Goal: Information Seeking & Learning: Check status

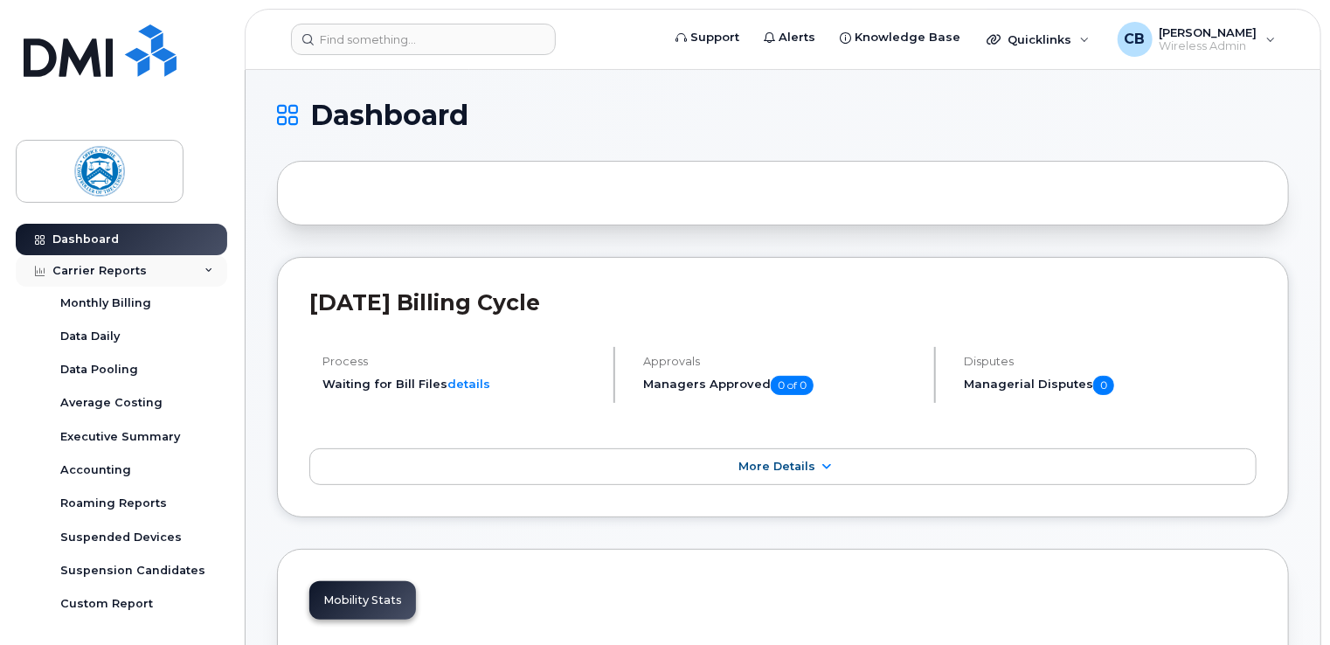
click at [125, 269] on div "Carrier Reports" at bounding box center [99, 271] width 94 height 14
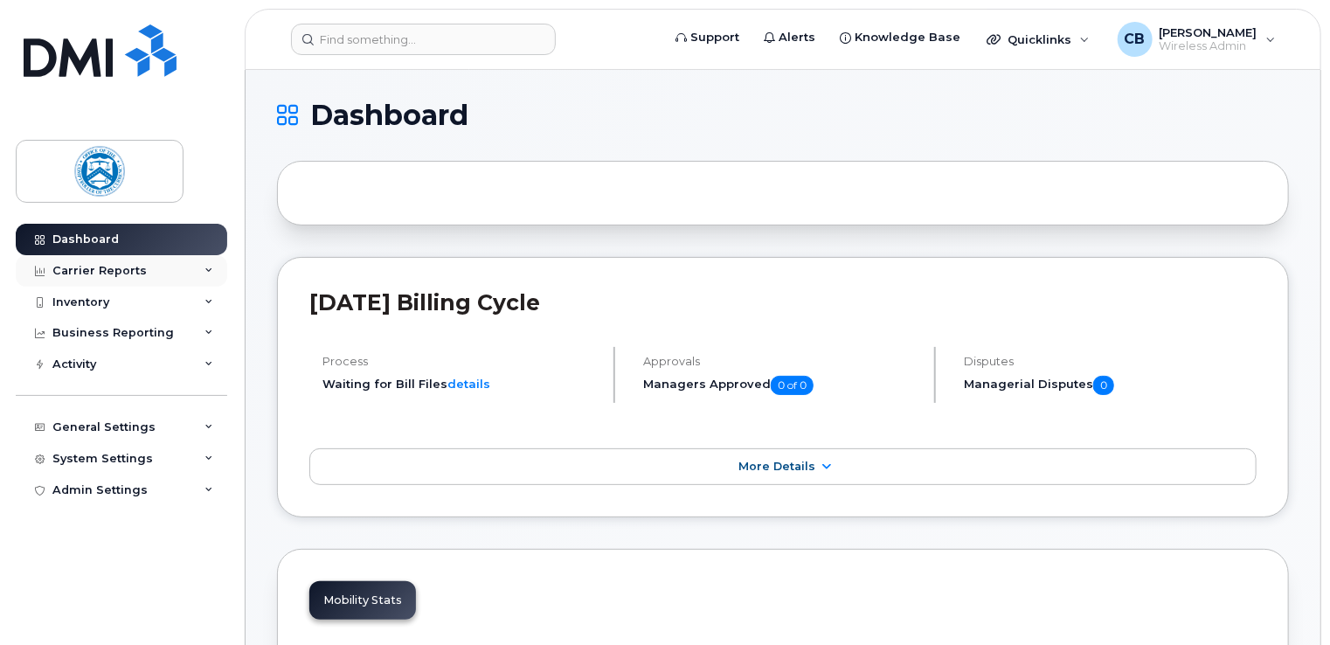
click at [110, 267] on div "Carrier Reports" at bounding box center [99, 271] width 94 height 14
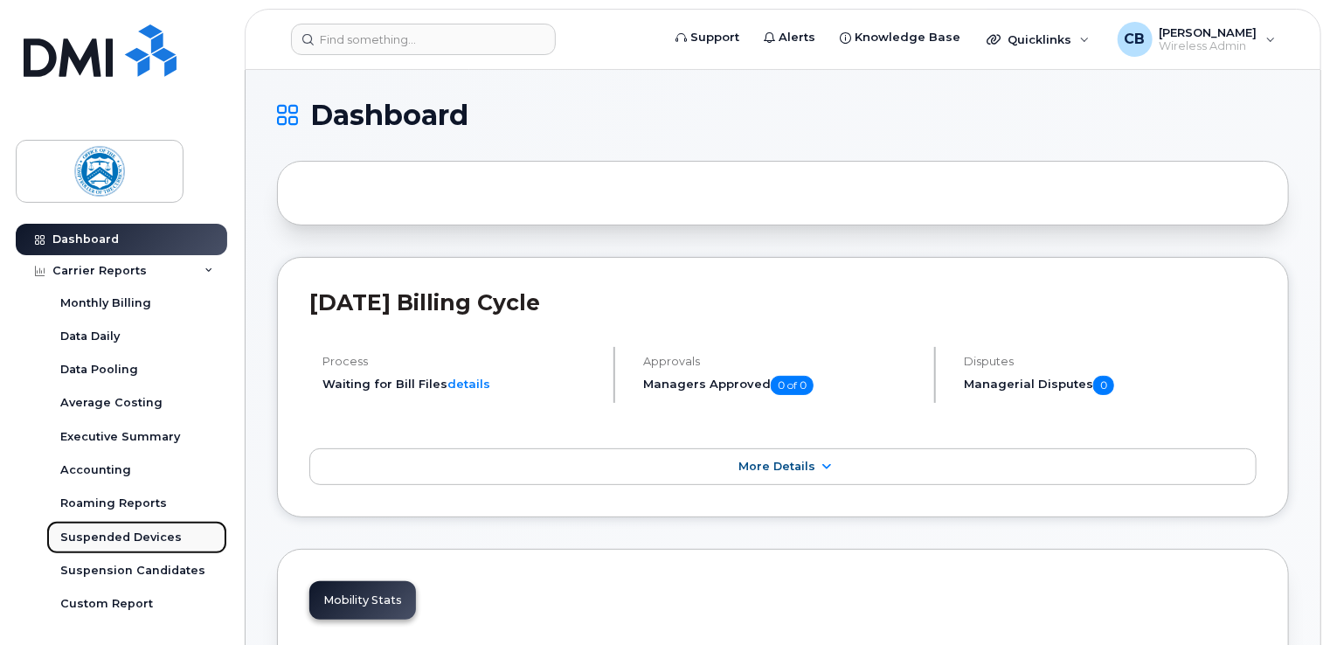
click at [138, 534] on div "Suspended Devices" at bounding box center [120, 538] width 121 height 16
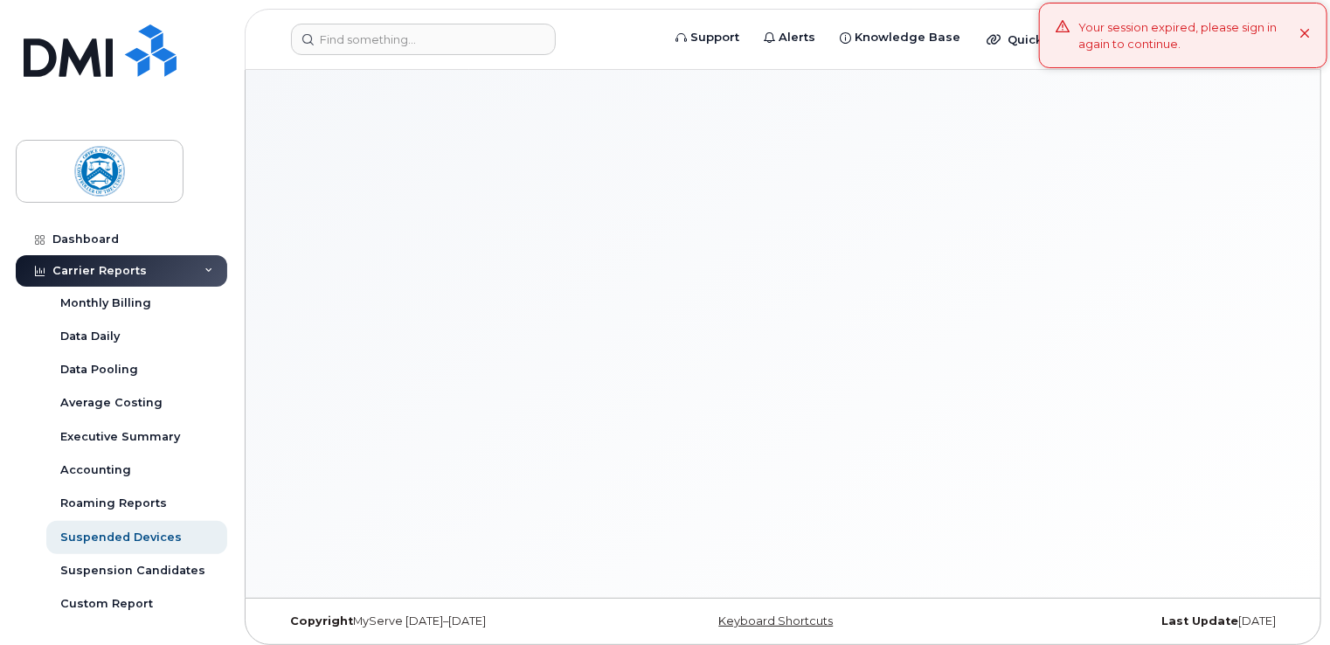
click at [1125, 49] on div "Your session expired, please sign in again to continue." at bounding box center [1189, 35] width 221 height 32
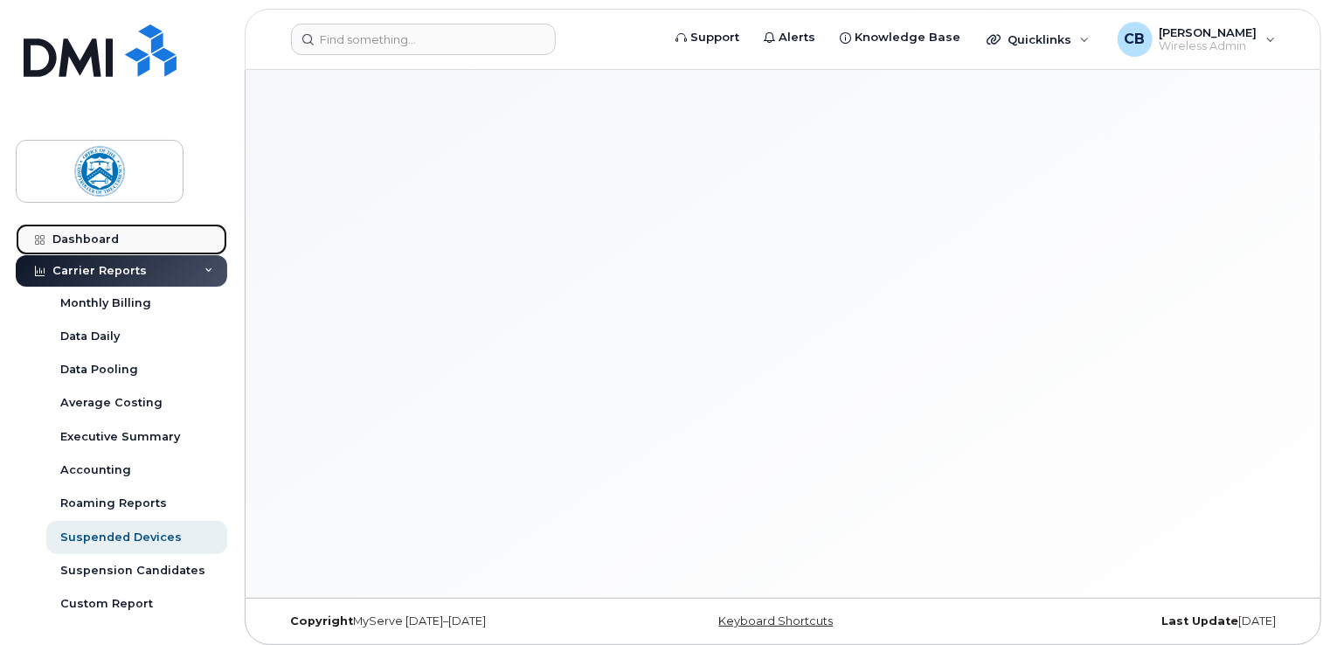
click at [108, 240] on div "Dashboard" at bounding box center [85, 239] width 66 height 14
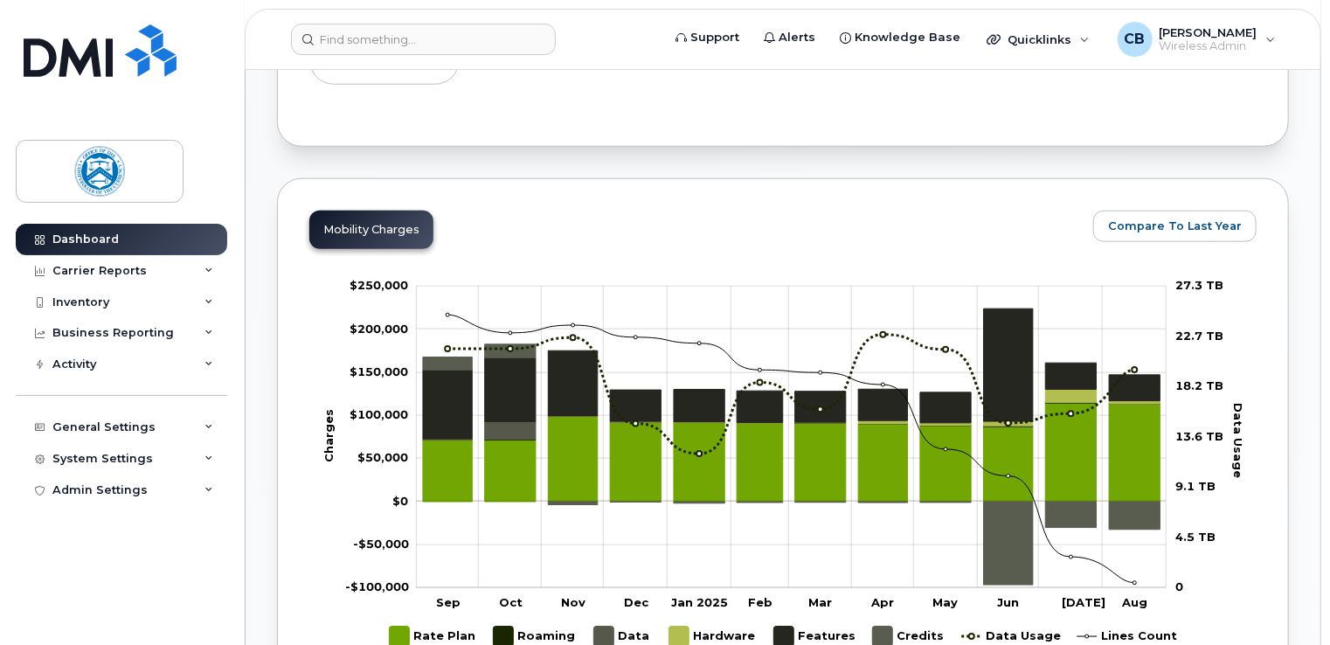
scroll to position [874, 0]
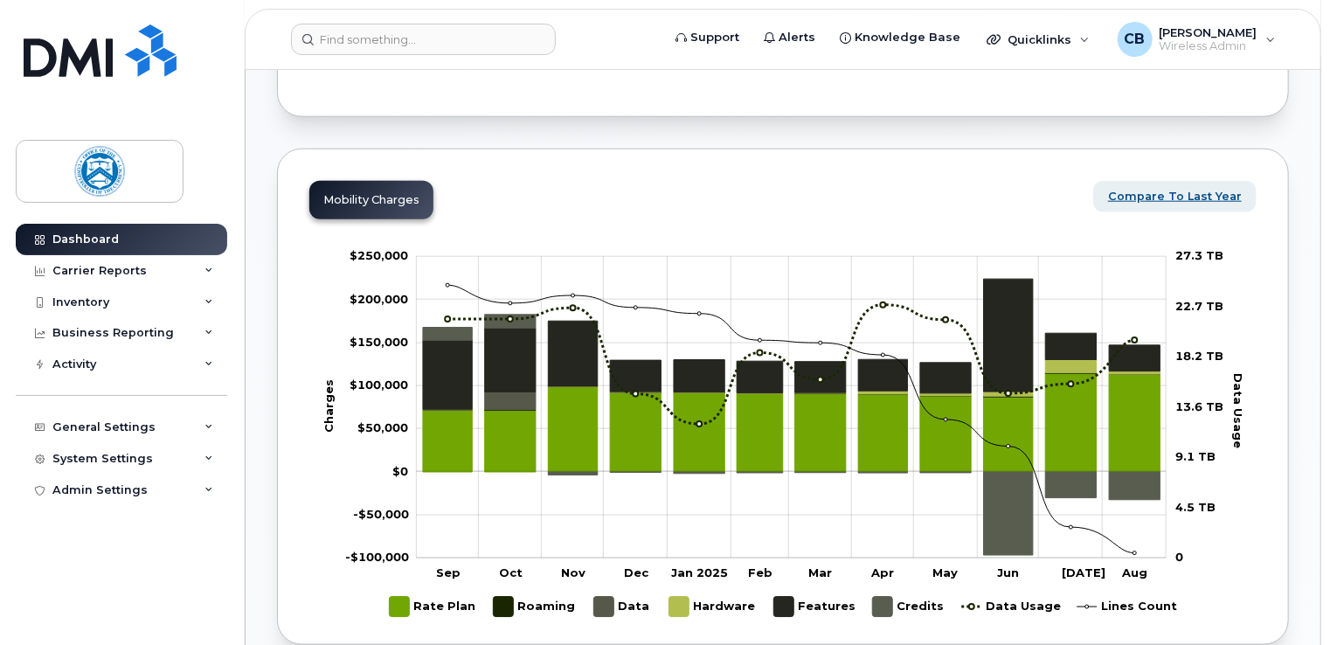
click at [1185, 193] on span "Compare To Last Year" at bounding box center [1175, 196] width 134 height 17
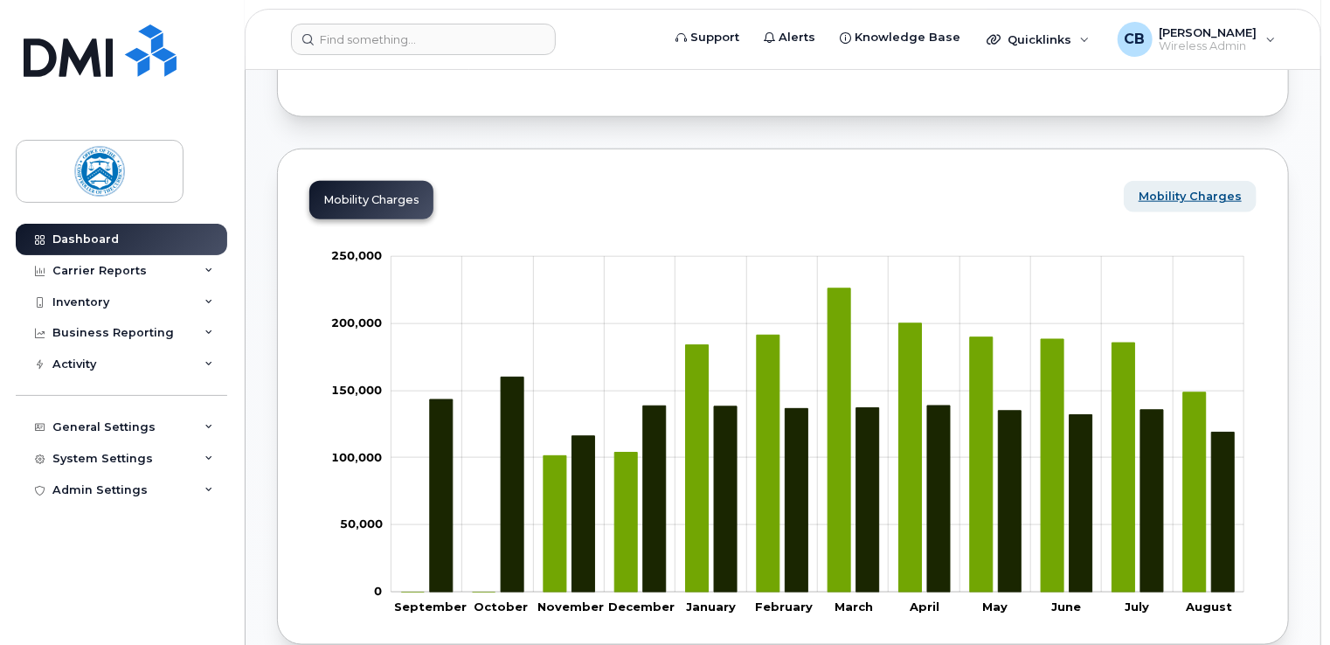
click at [1210, 197] on span "Mobility Charges" at bounding box center [1190, 196] width 103 height 17
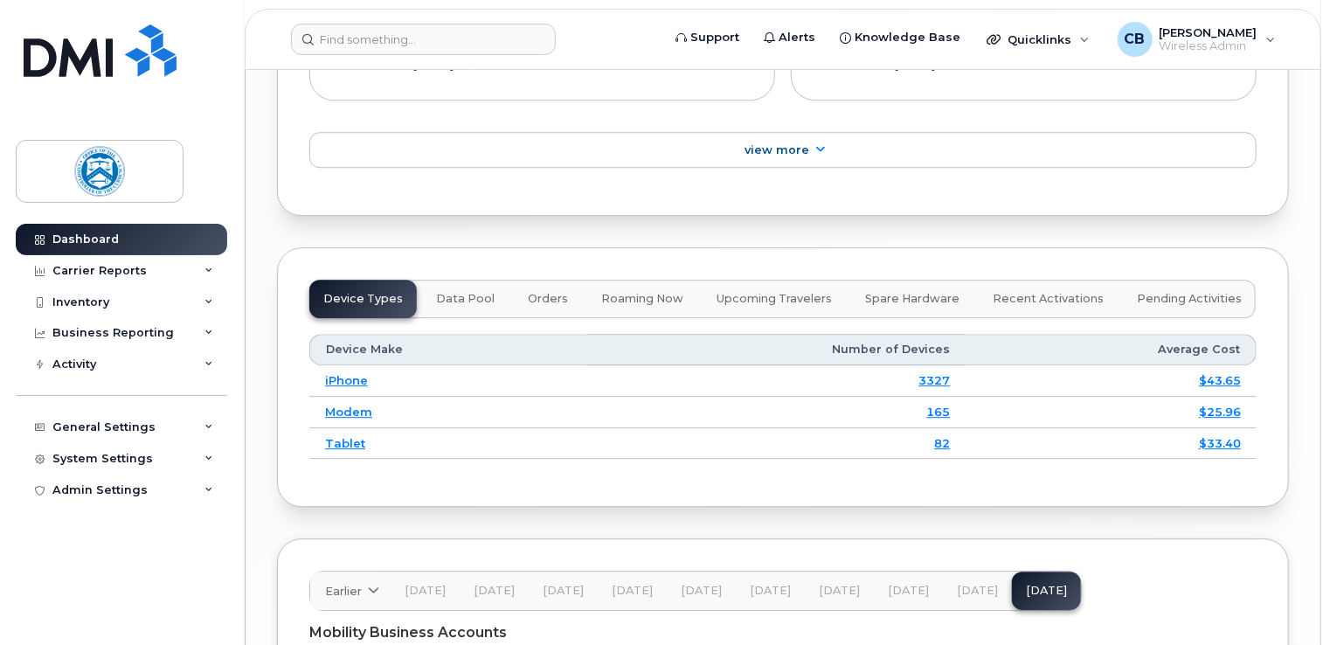
scroll to position [2360, 0]
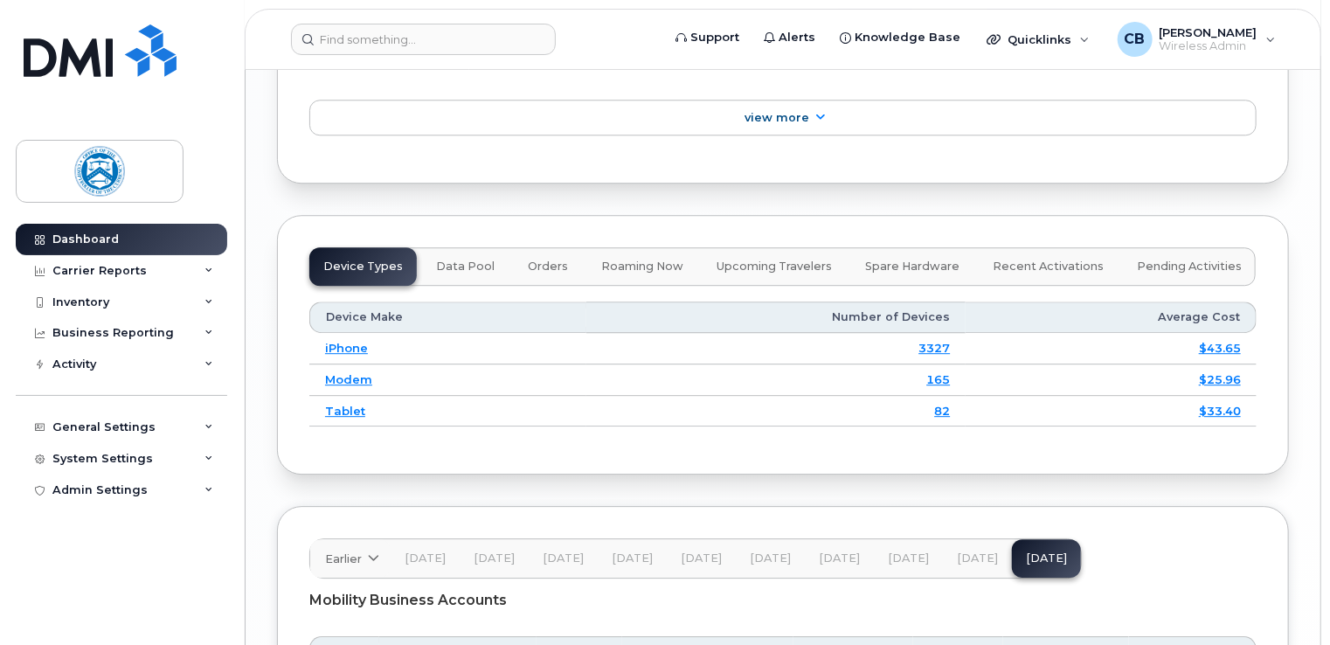
click at [464, 261] on span "Data Pool" at bounding box center [465, 267] width 59 height 14
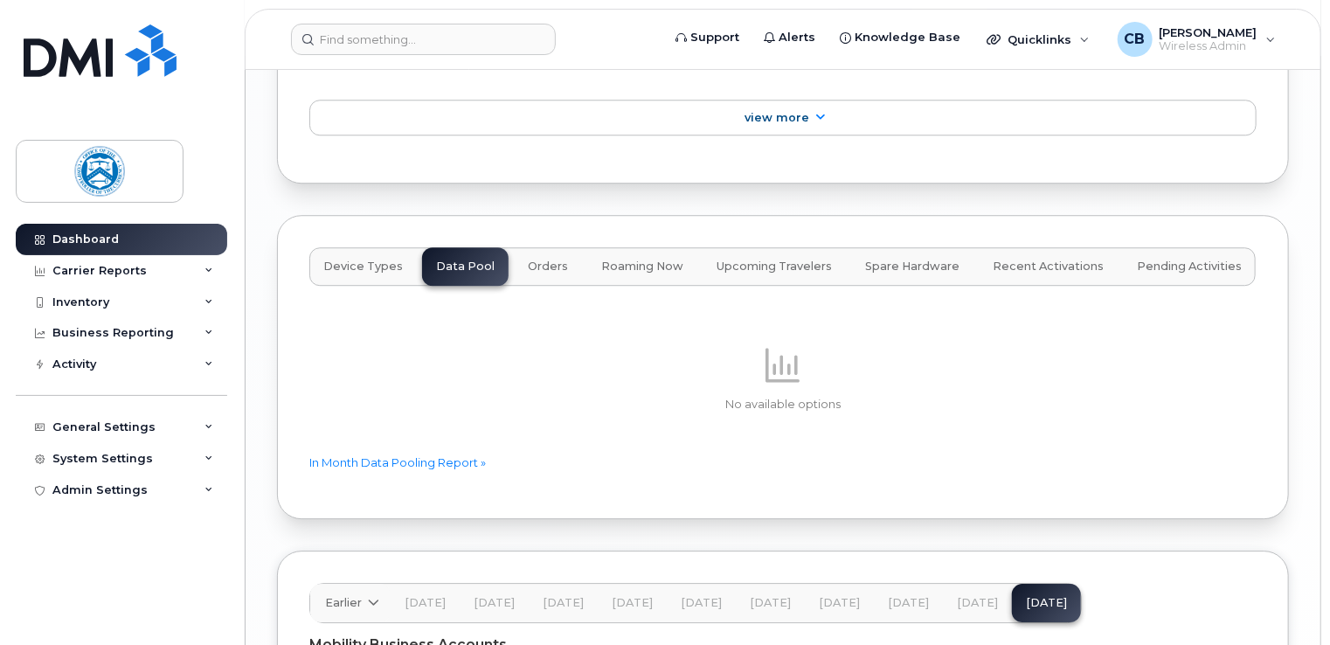
click at [528, 260] on span "Orders" at bounding box center [548, 267] width 40 height 14
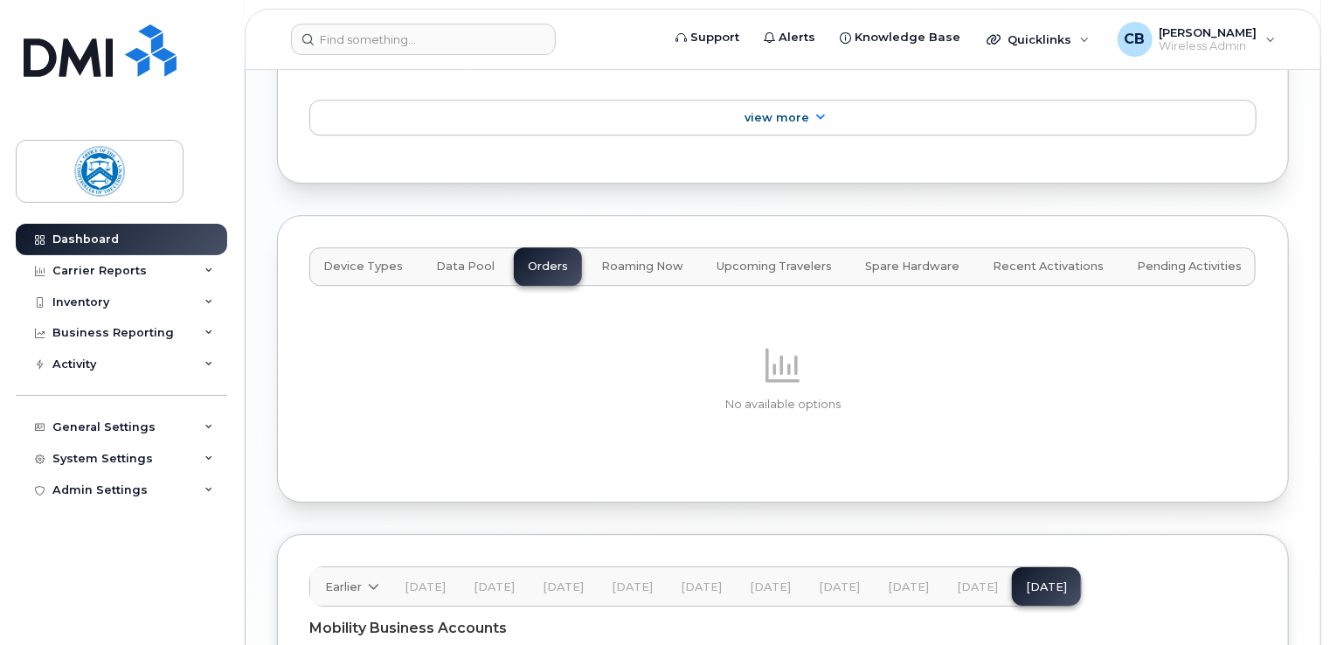
click at [628, 260] on span "Roaming Now" at bounding box center [642, 267] width 82 height 14
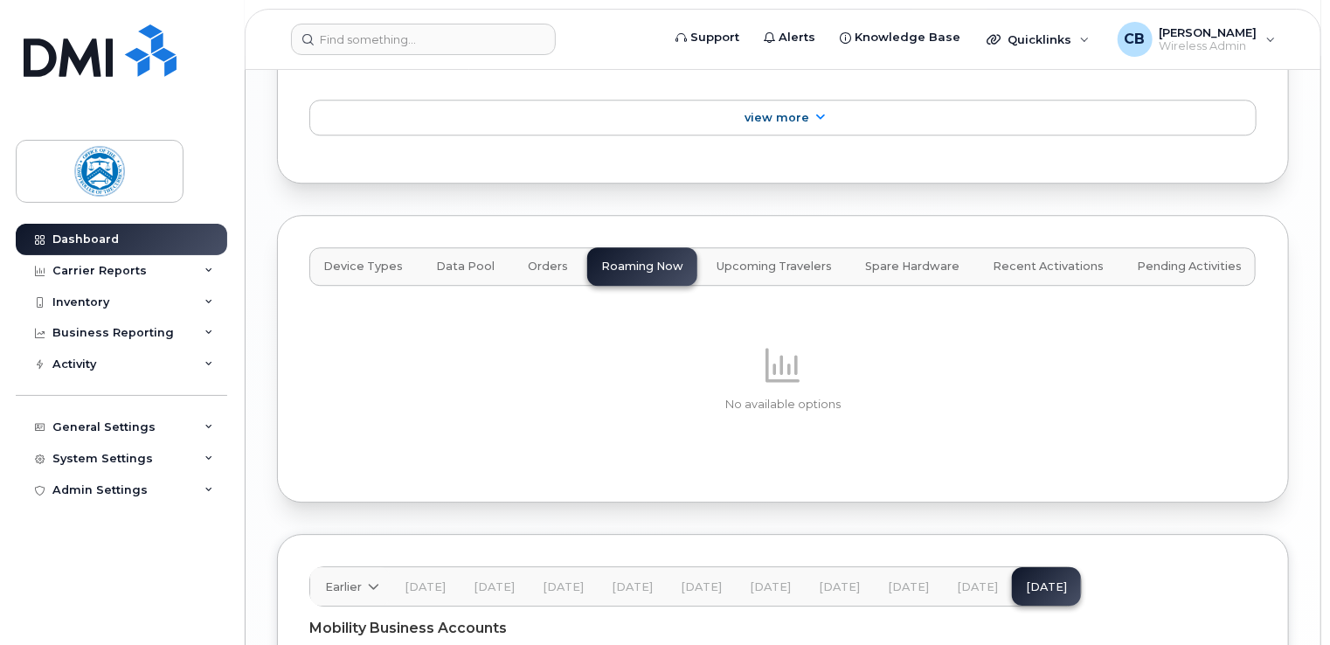
click at [785, 263] on span "Upcoming Travelers" at bounding box center [774, 267] width 115 height 14
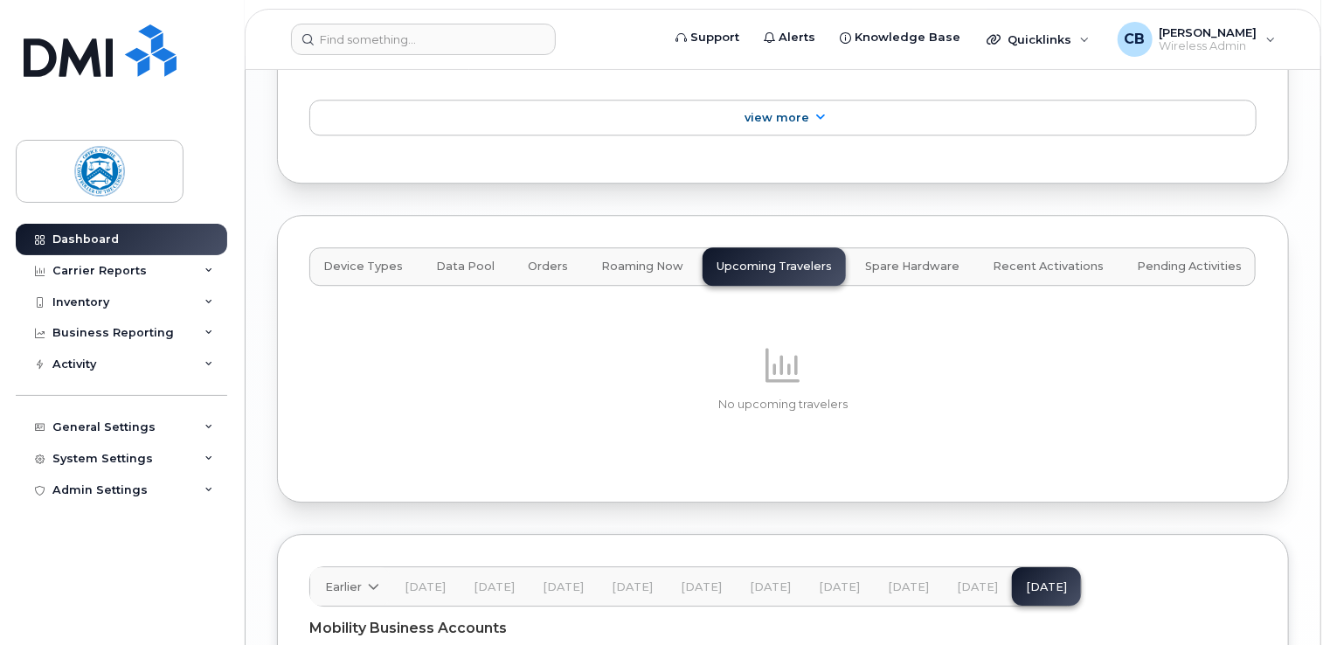
click at [917, 260] on span "Spare Hardware" at bounding box center [912, 267] width 94 height 14
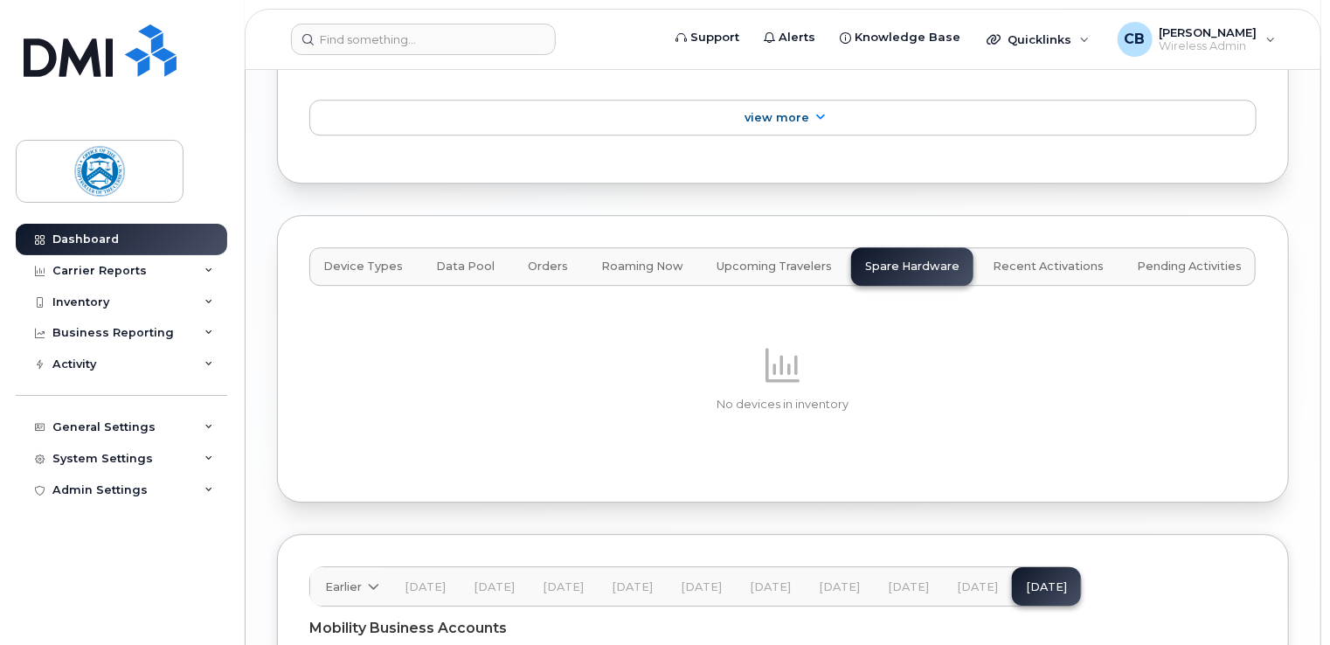
click at [1030, 263] on span "Recent Activations" at bounding box center [1048, 267] width 111 height 14
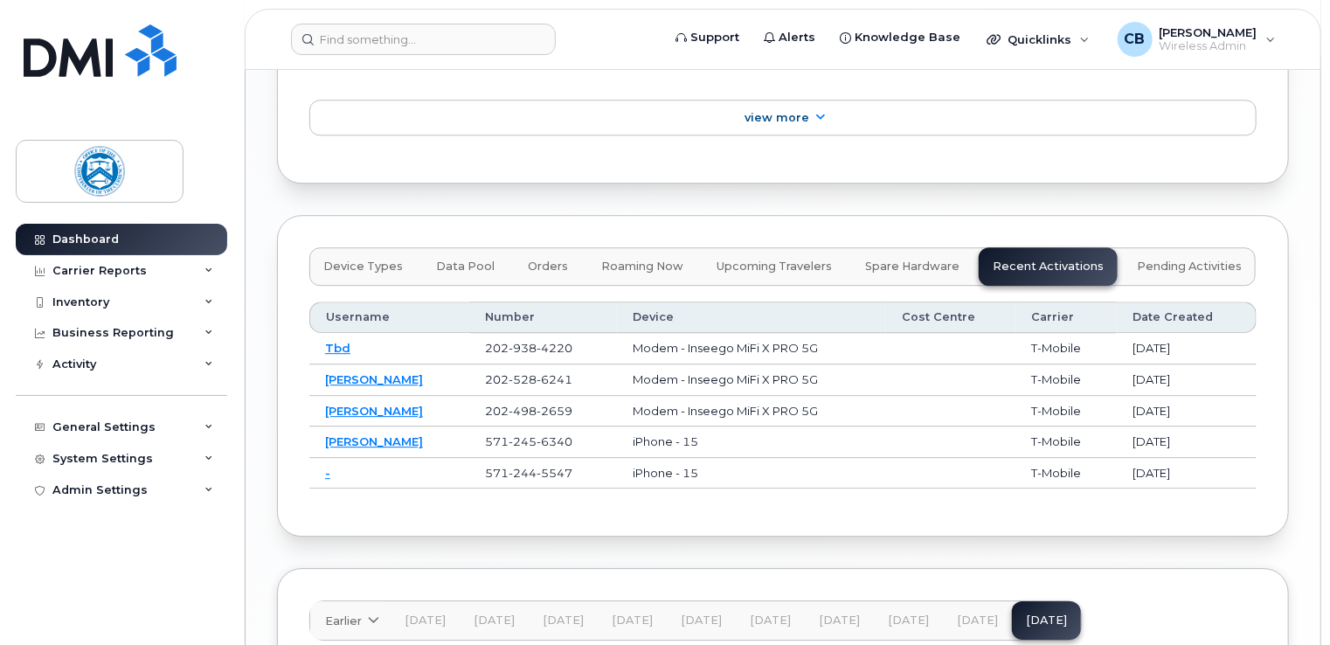
click at [1154, 261] on span "Pending Activities" at bounding box center [1189, 267] width 105 height 14
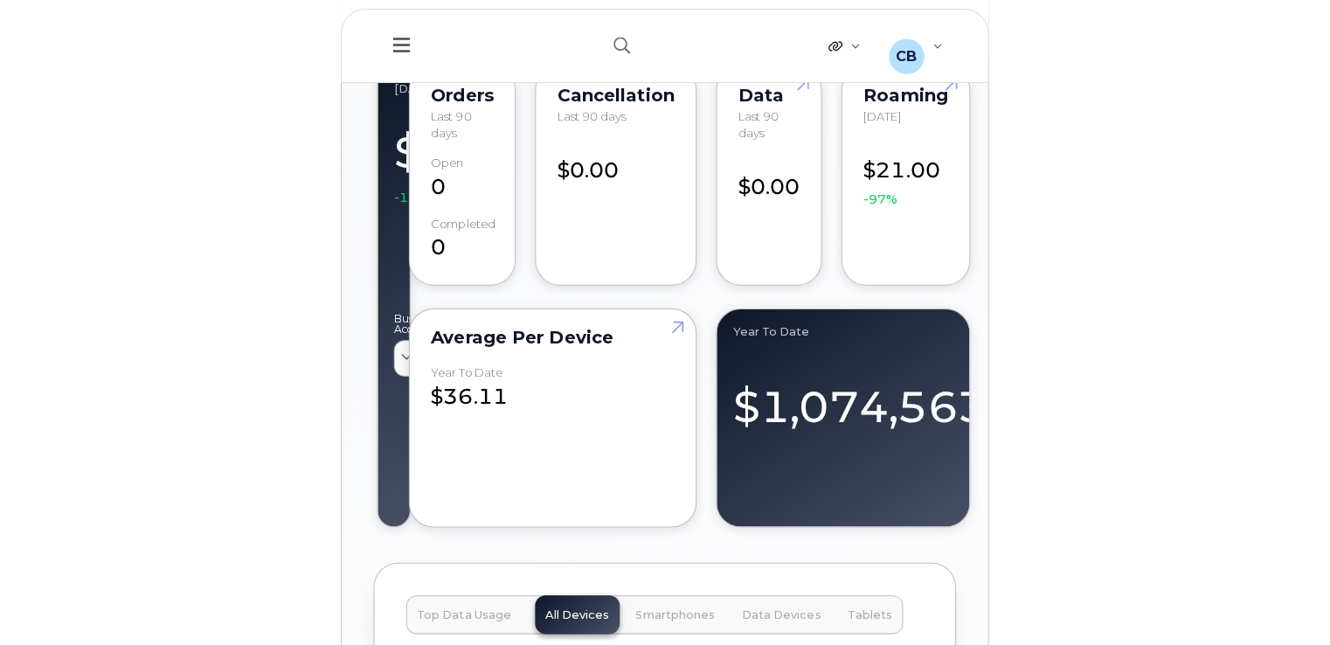
scroll to position [1398, 0]
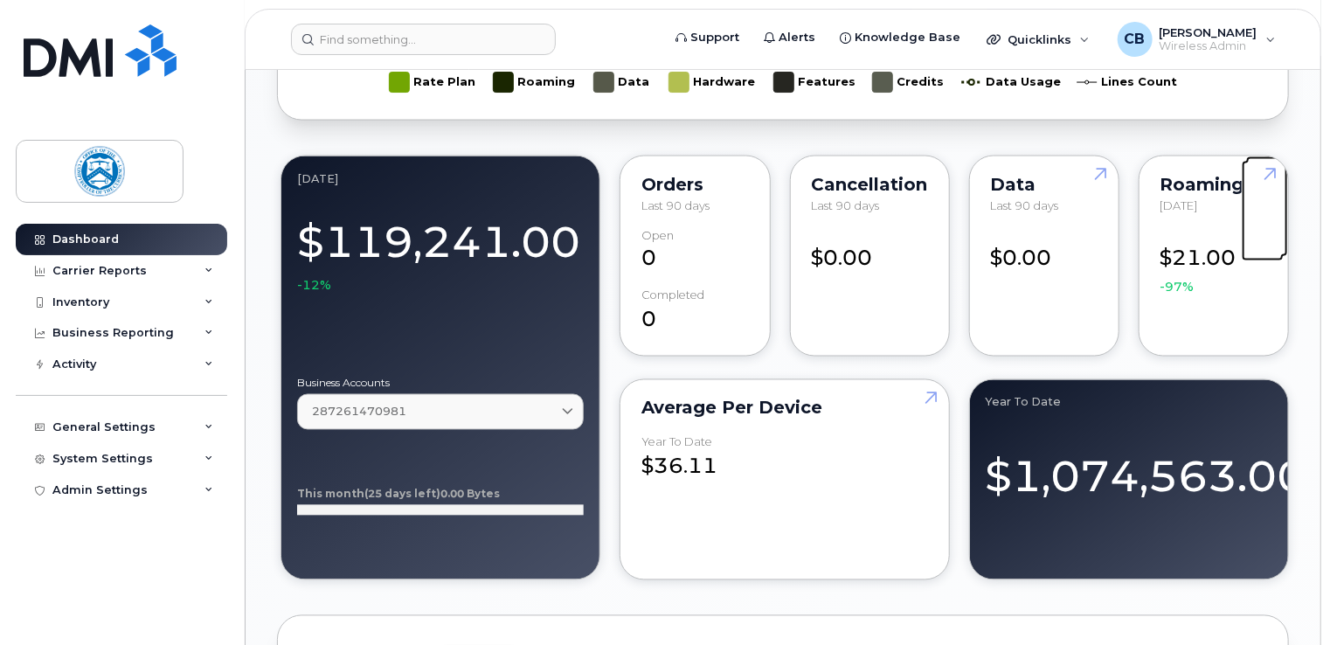
click at [1268, 173] on link at bounding box center [1267, 206] width 42 height 101
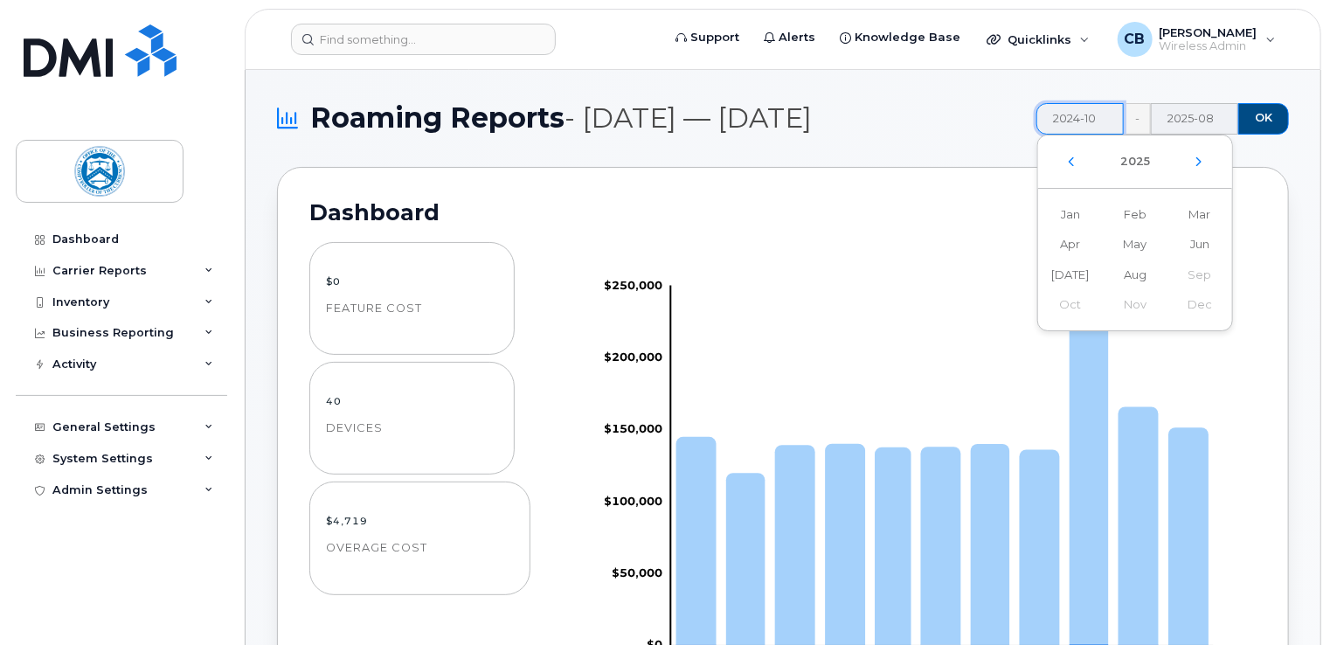
click at [1115, 123] on input "2024-10" at bounding box center [1080, 118] width 87 height 31
click at [1143, 273] on span "Aug" at bounding box center [1135, 275] width 65 height 31
type input "2025-08"
click at [1270, 116] on span "OK" at bounding box center [1263, 118] width 17 height 16
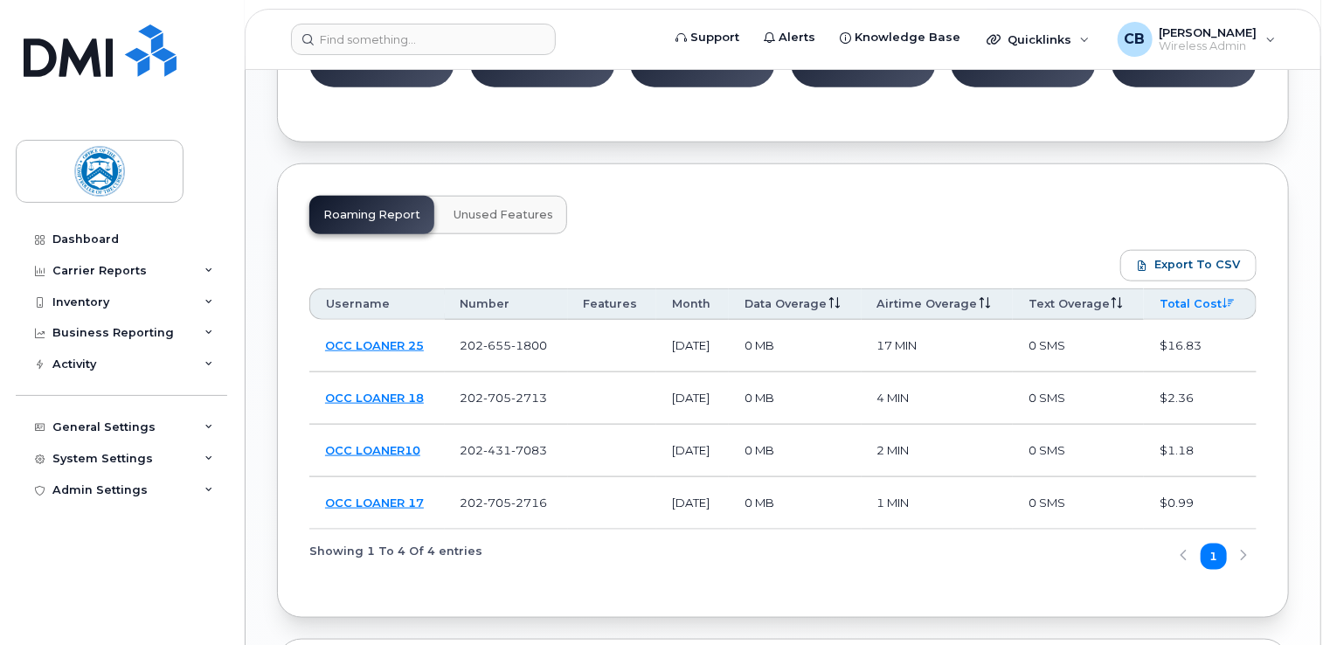
scroll to position [874, 0]
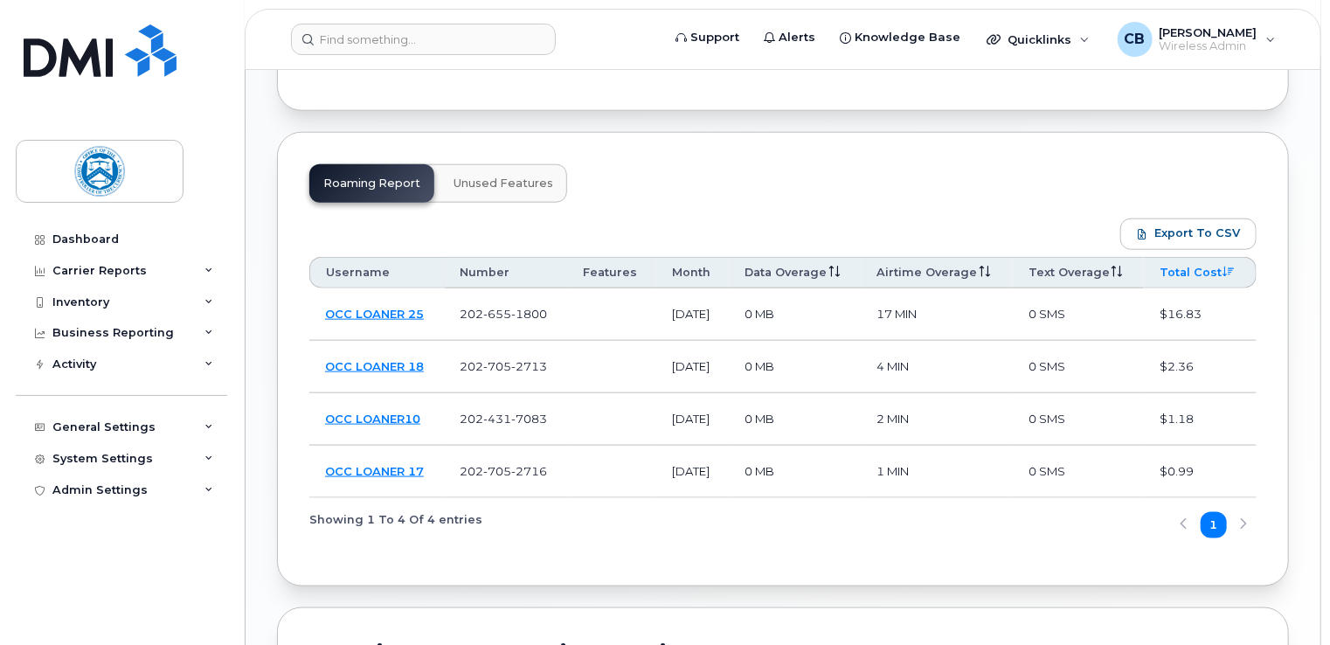
click at [517, 190] on button "Unused Features" at bounding box center [504, 183] width 128 height 38
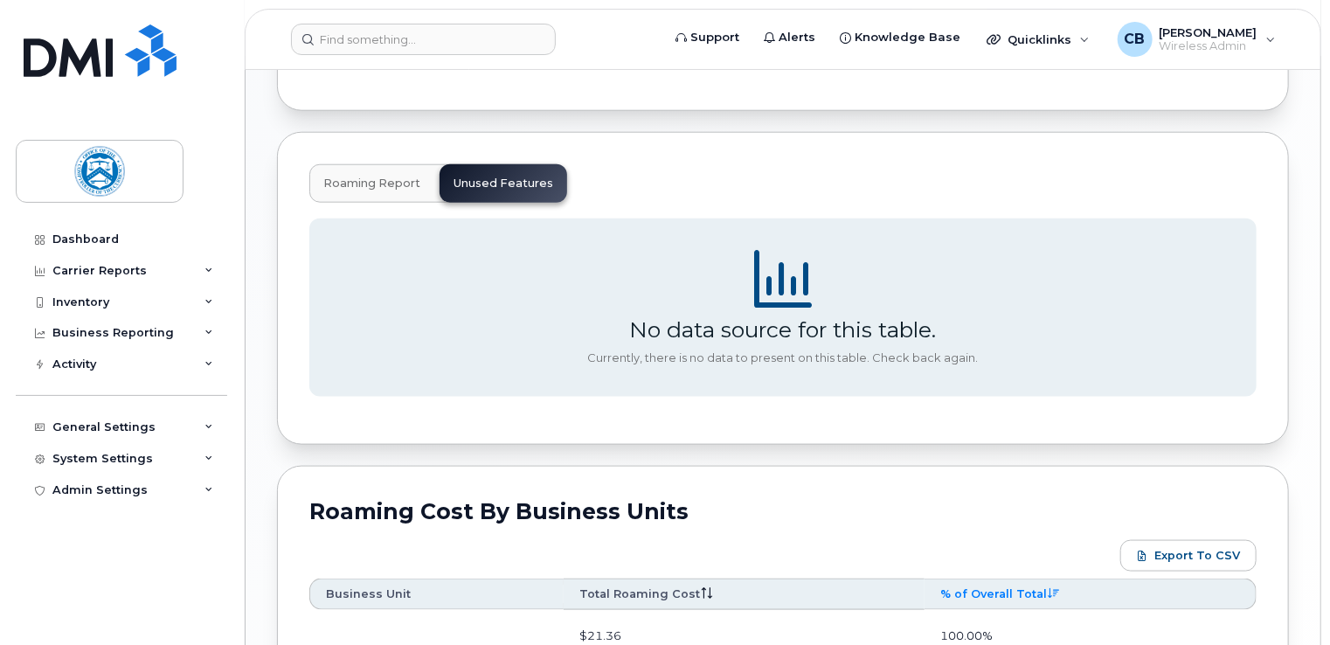
click at [369, 184] on span "Roaming Report" at bounding box center [371, 184] width 97 height 14
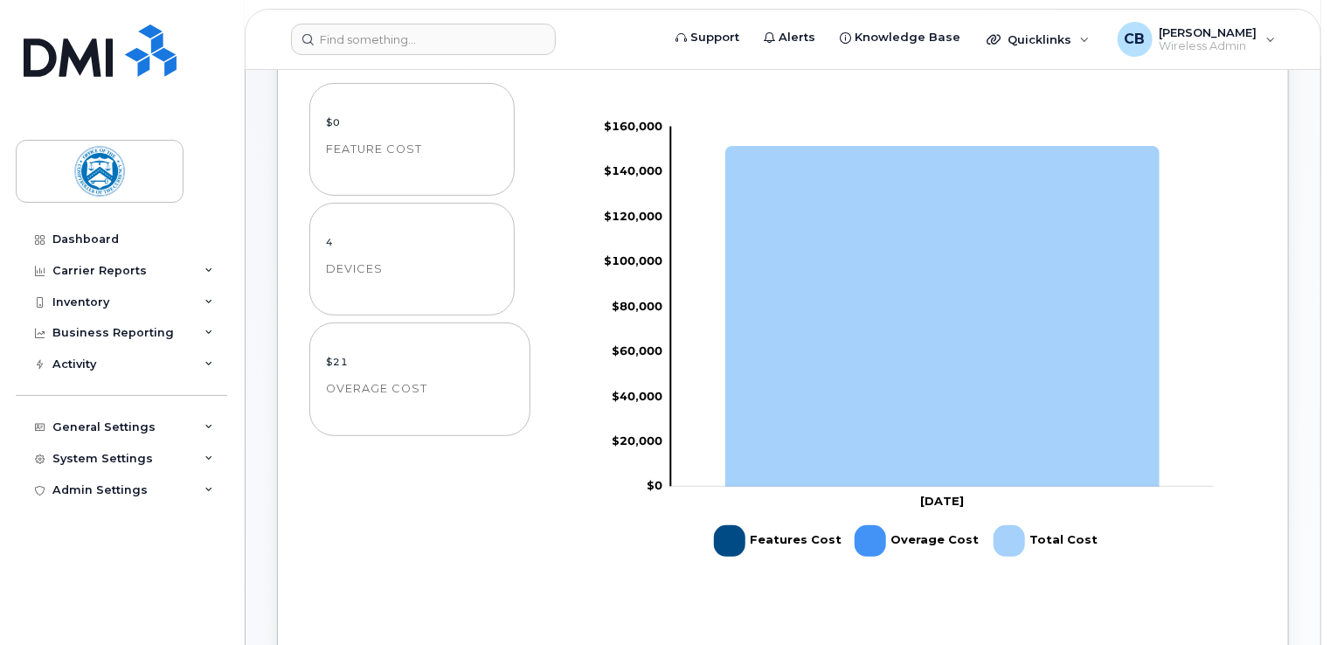
scroll to position [0, 0]
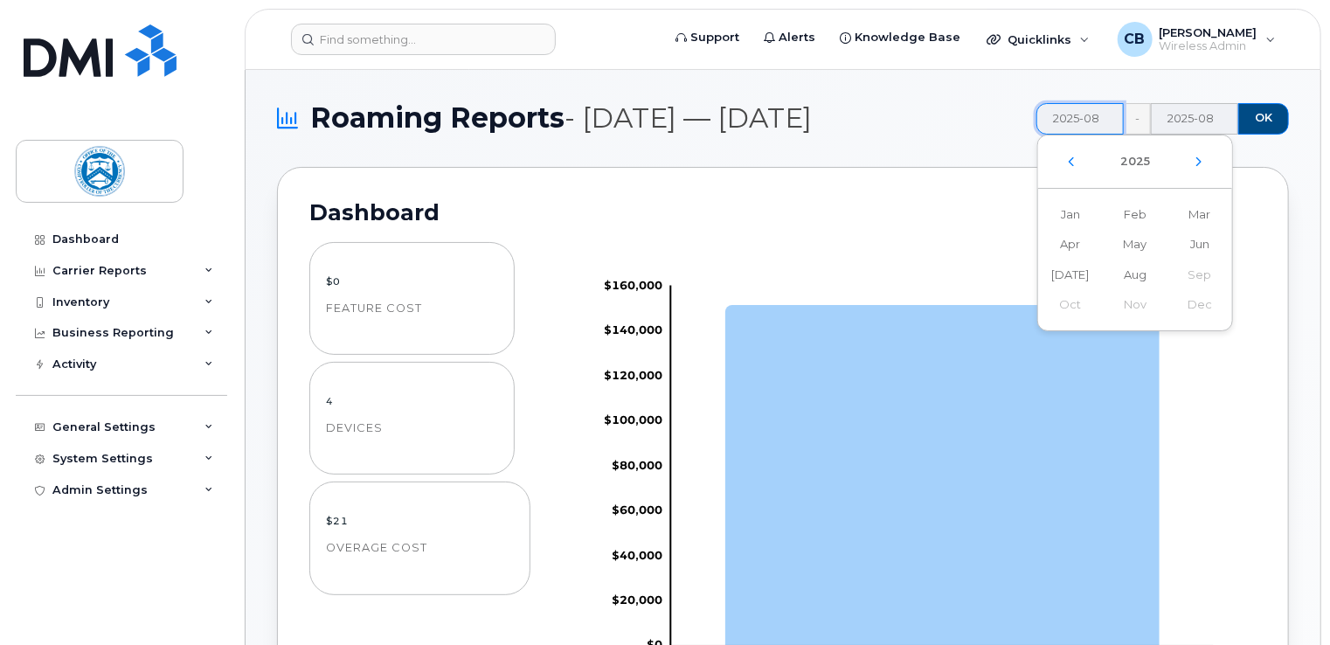
click at [1114, 121] on input "2025-08" at bounding box center [1080, 118] width 87 height 31
click at [1079, 212] on span "Jan" at bounding box center [1070, 214] width 65 height 31
type input "2025-01"
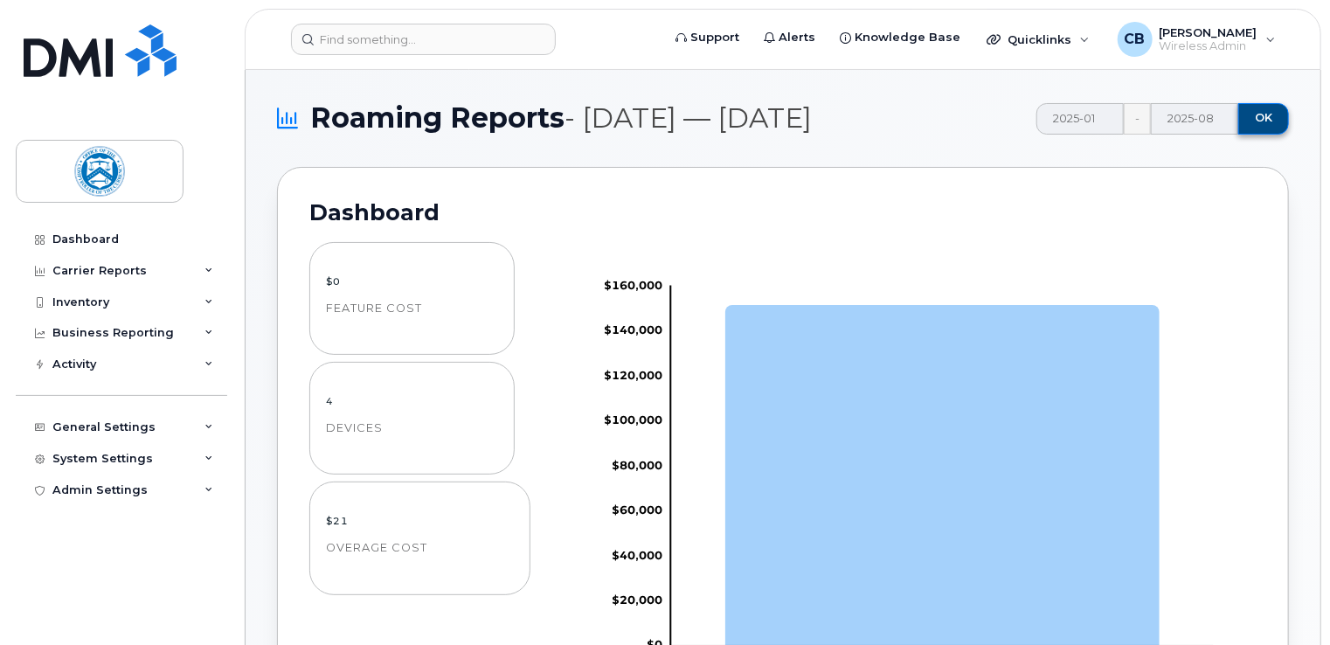
click at [1272, 121] on span "OK" at bounding box center [1263, 118] width 17 height 16
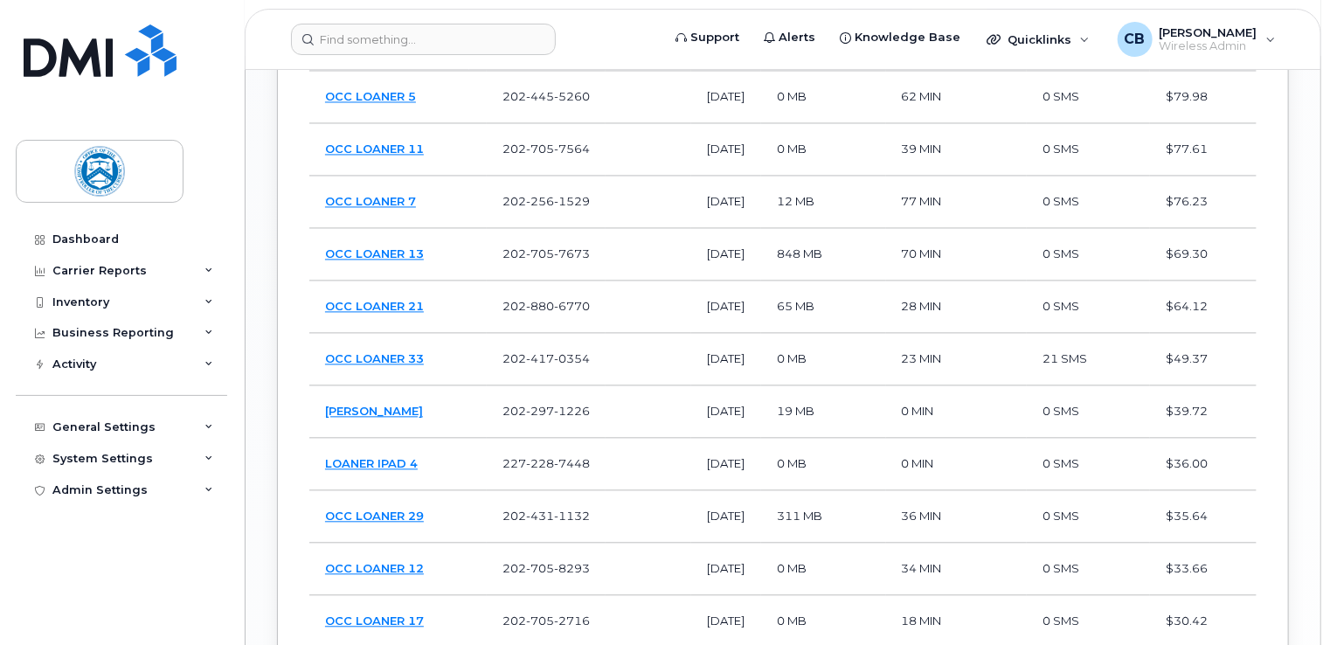
scroll to position [1748, 0]
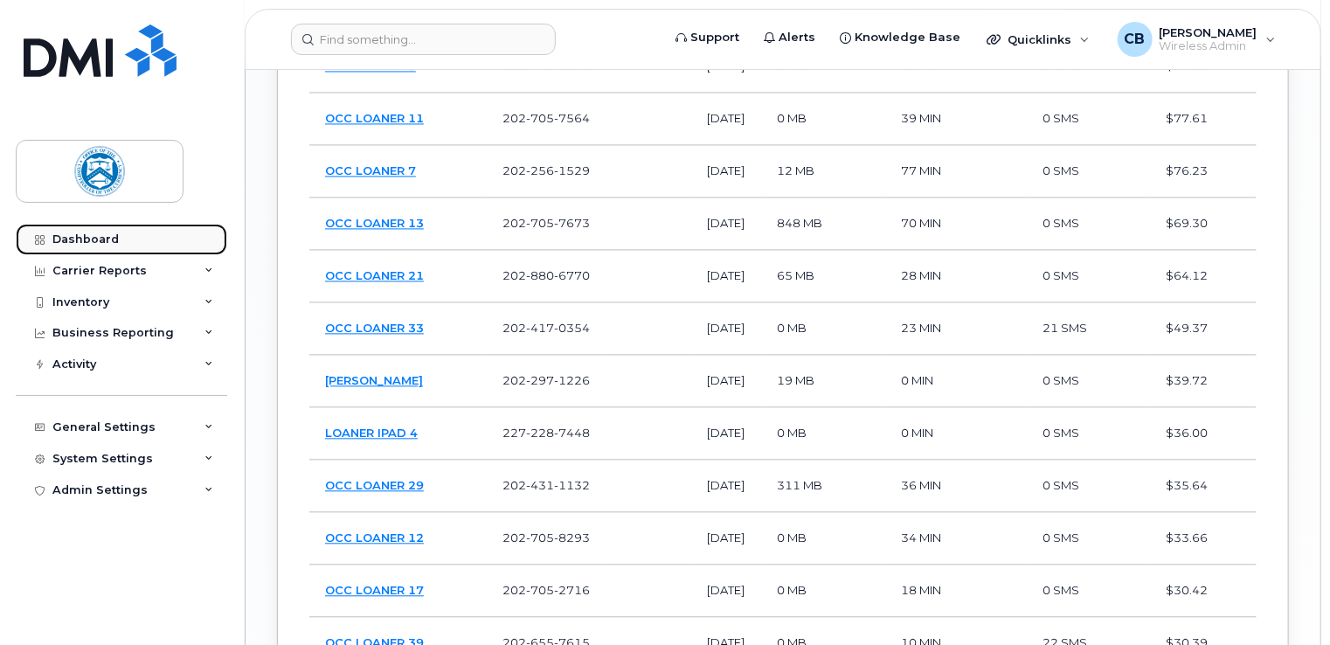
click at [101, 237] on div "Dashboard" at bounding box center [85, 239] width 66 height 14
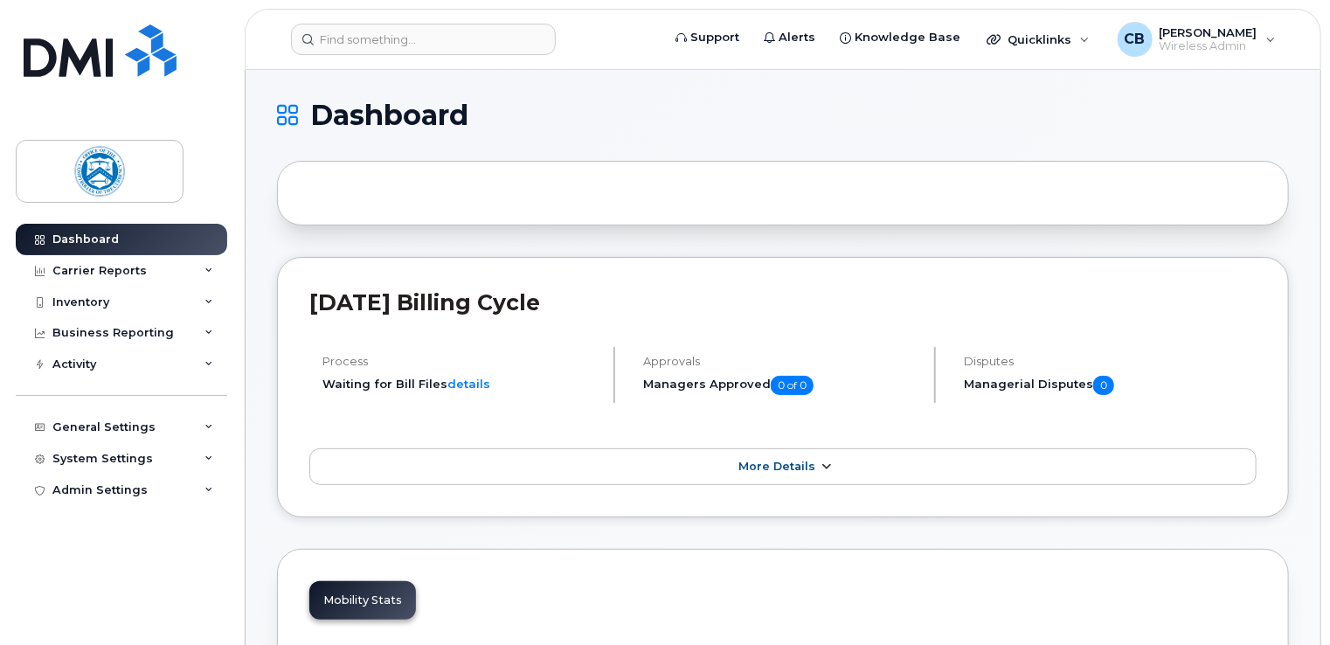
click at [810, 461] on span "More Details" at bounding box center [777, 466] width 77 height 13
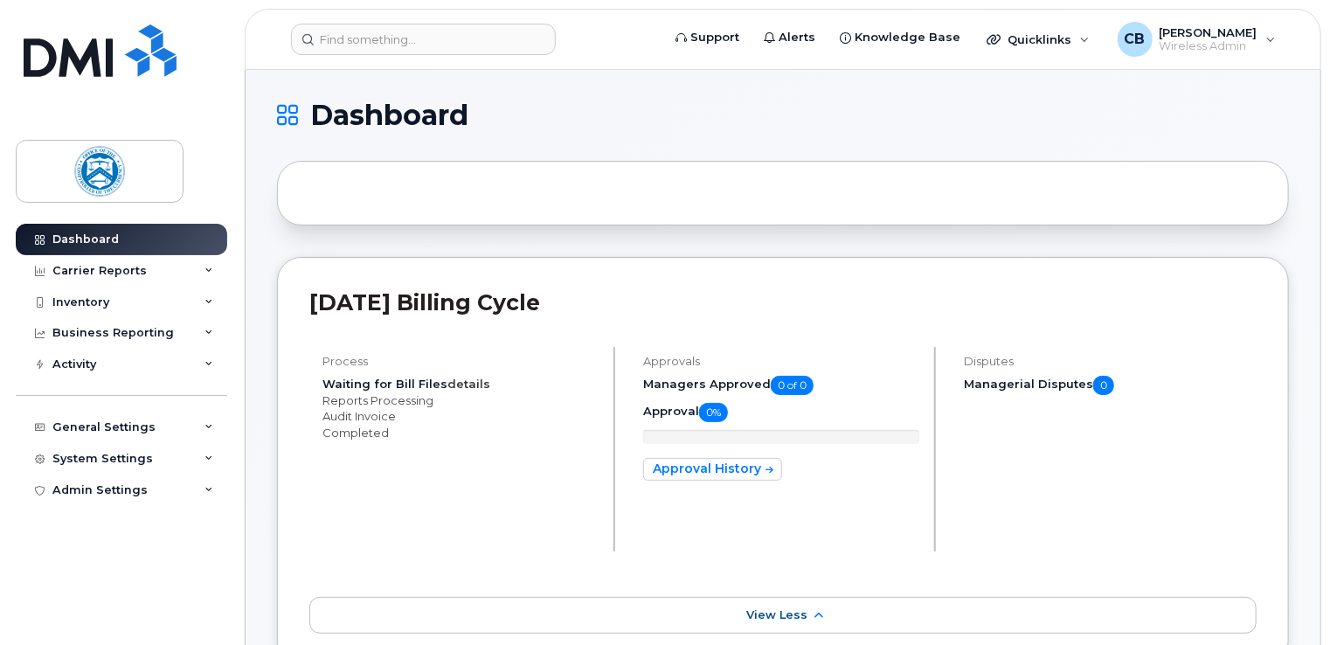
click at [468, 385] on link "details" at bounding box center [469, 384] width 43 height 14
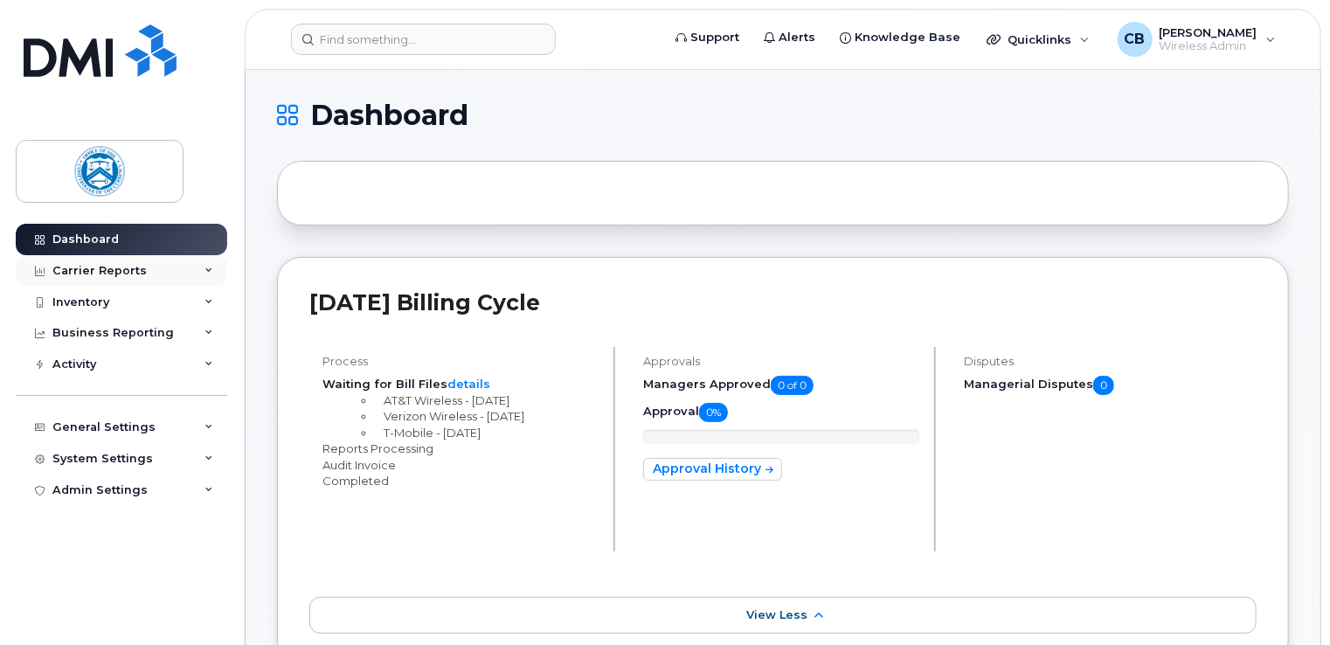
click at [108, 271] on div "Carrier Reports" at bounding box center [99, 271] width 94 height 14
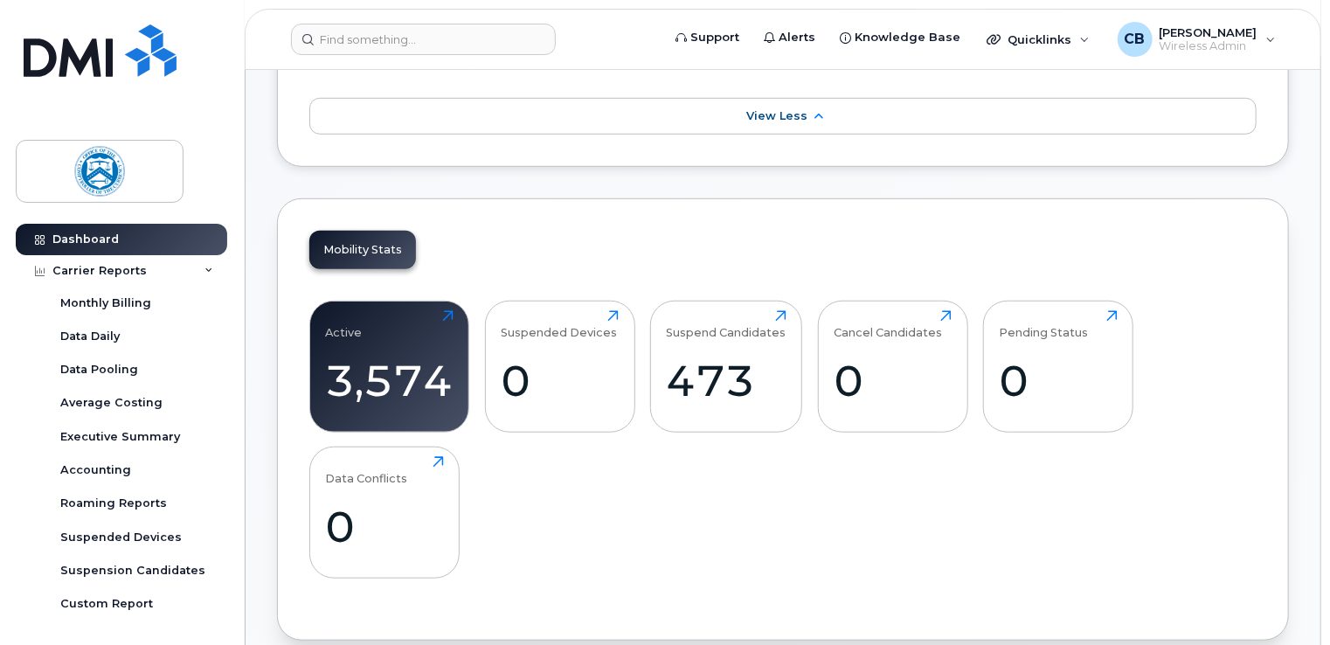
scroll to position [524, 0]
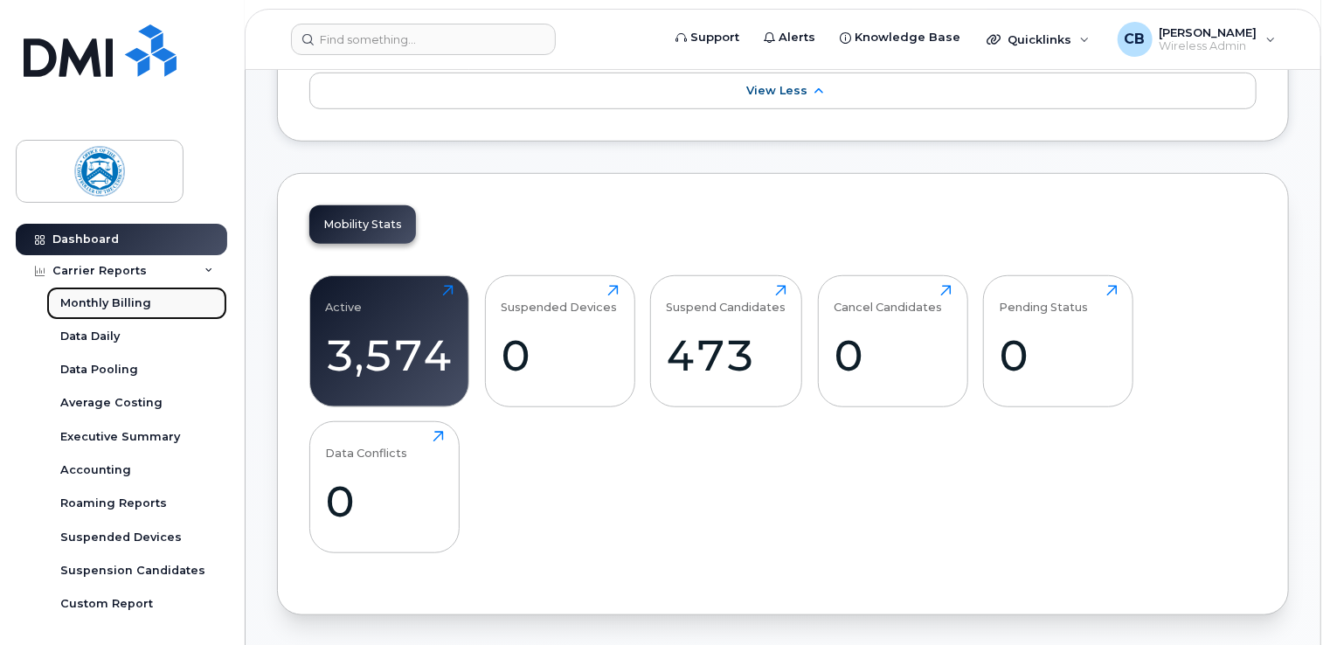
click at [123, 300] on div "Monthly Billing" at bounding box center [105, 303] width 91 height 16
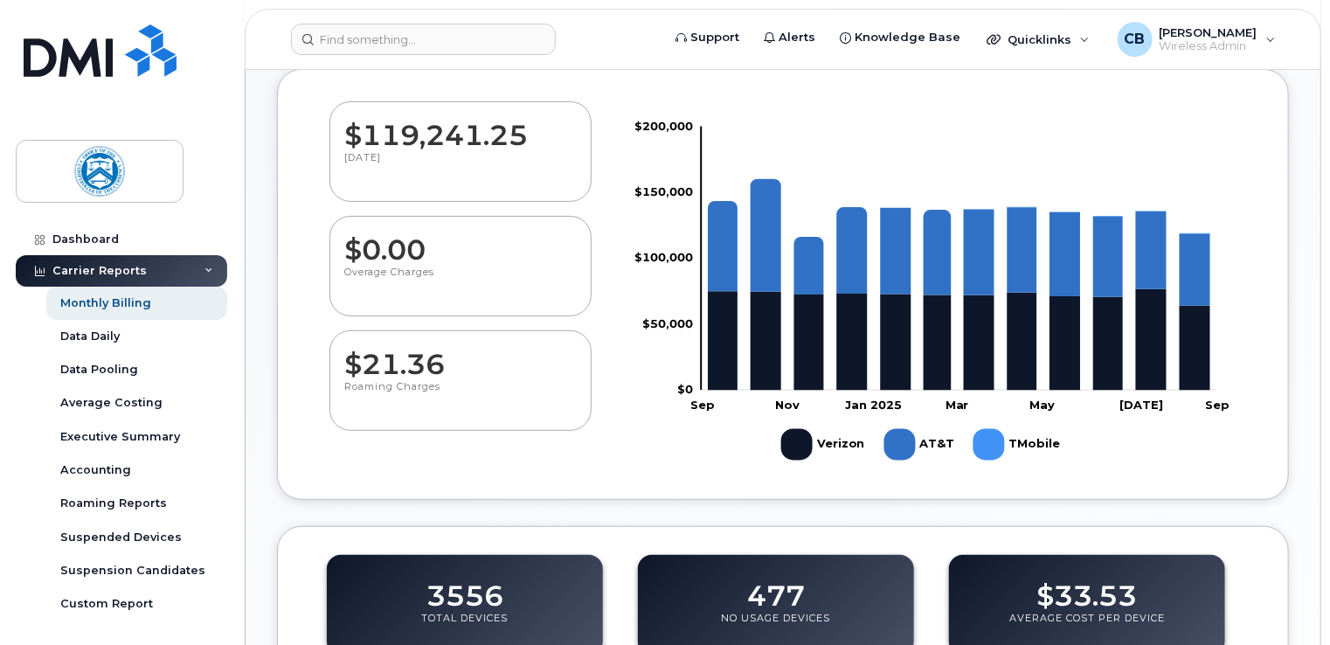
scroll to position [87, 0]
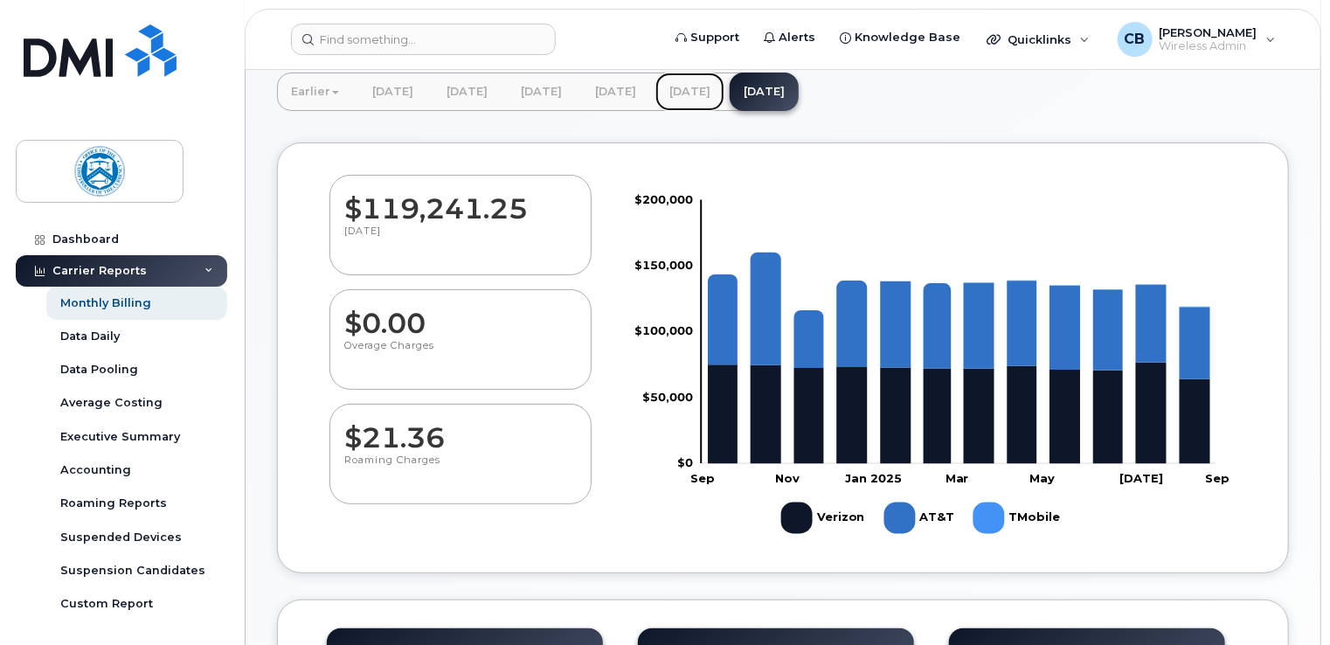
click at [725, 93] on link "[DATE]" at bounding box center [690, 92] width 69 height 38
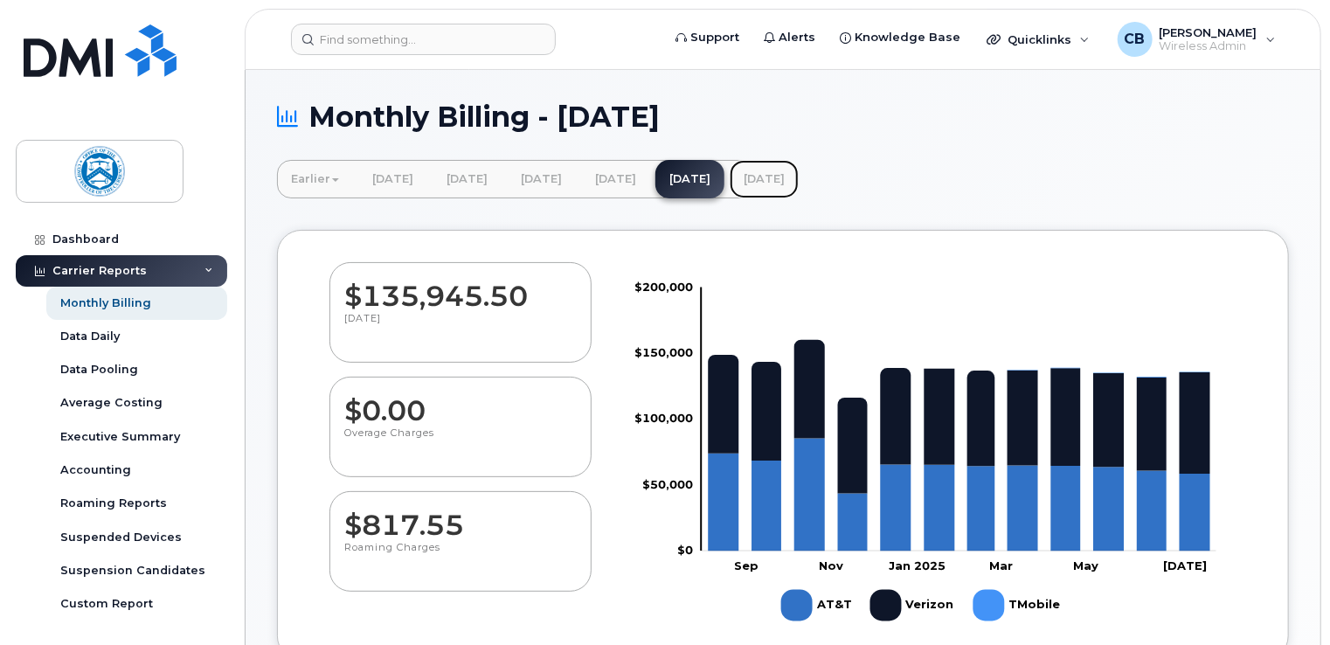
click at [799, 179] on link "[DATE]" at bounding box center [764, 179] width 69 height 38
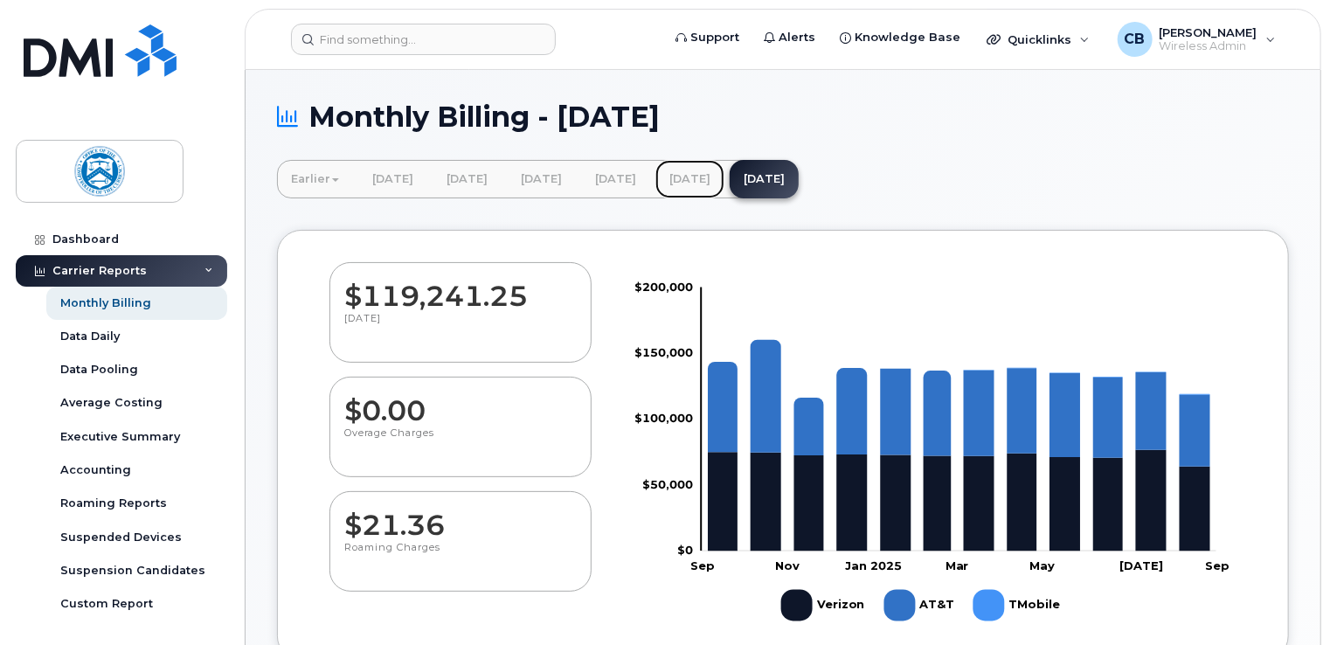
click at [725, 177] on link "[DATE]" at bounding box center [690, 179] width 69 height 38
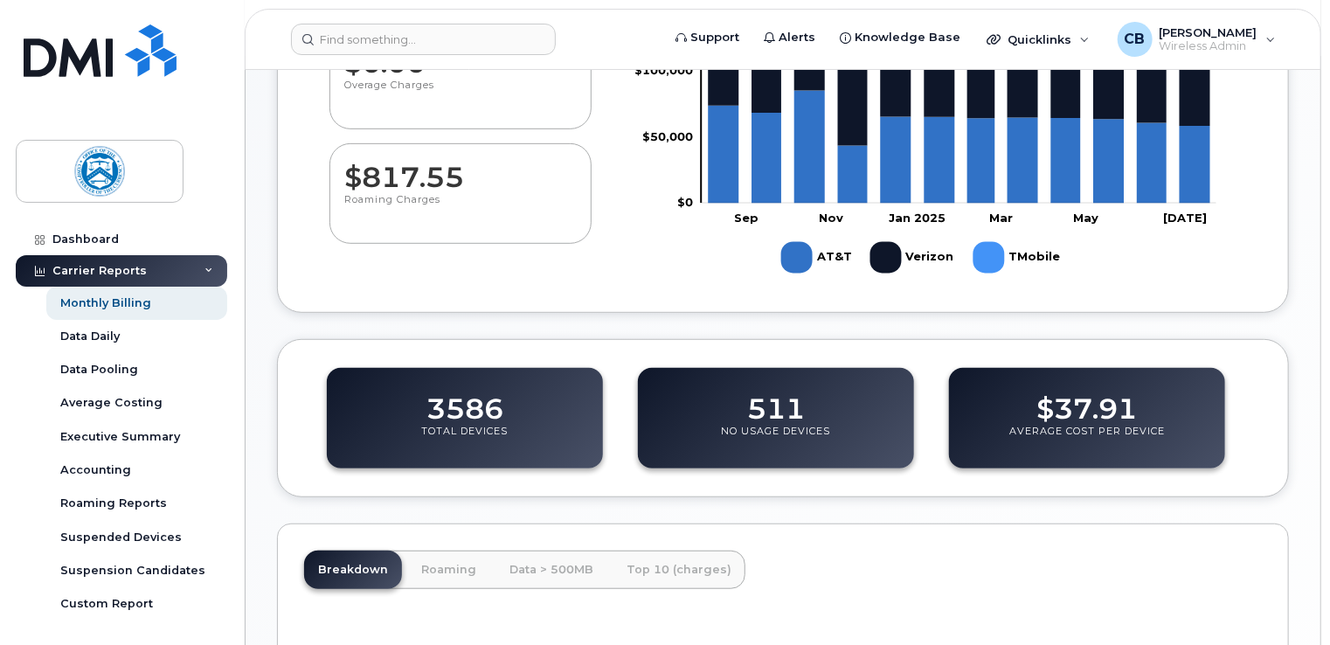
scroll to position [437, 0]
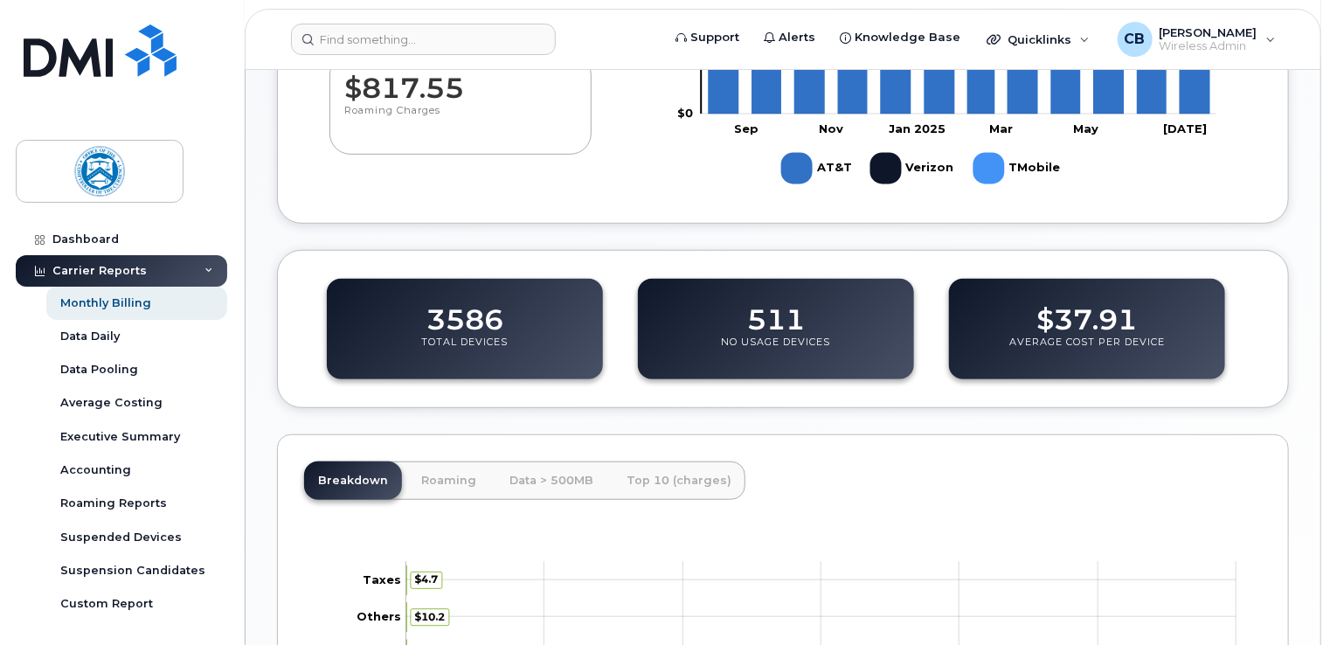
click at [788, 320] on dd "511" at bounding box center [776, 311] width 58 height 49
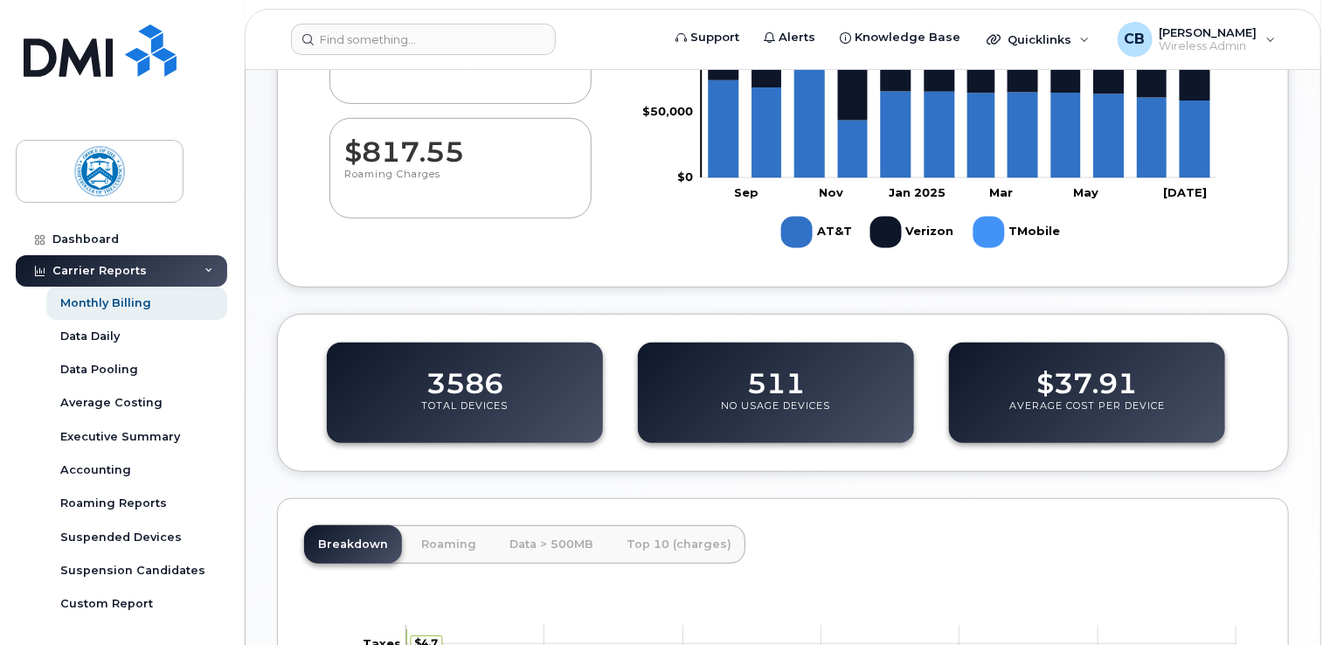
scroll to position [370, 0]
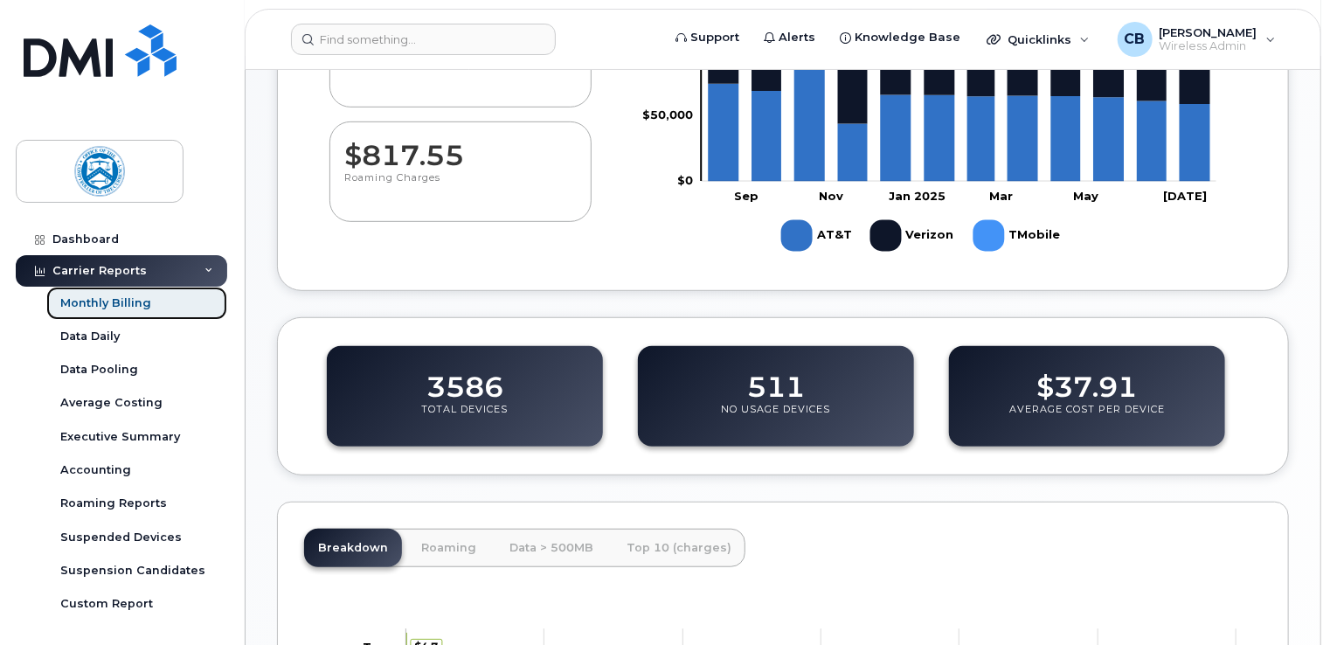
click at [112, 306] on div "Monthly Billing" at bounding box center [105, 303] width 91 height 16
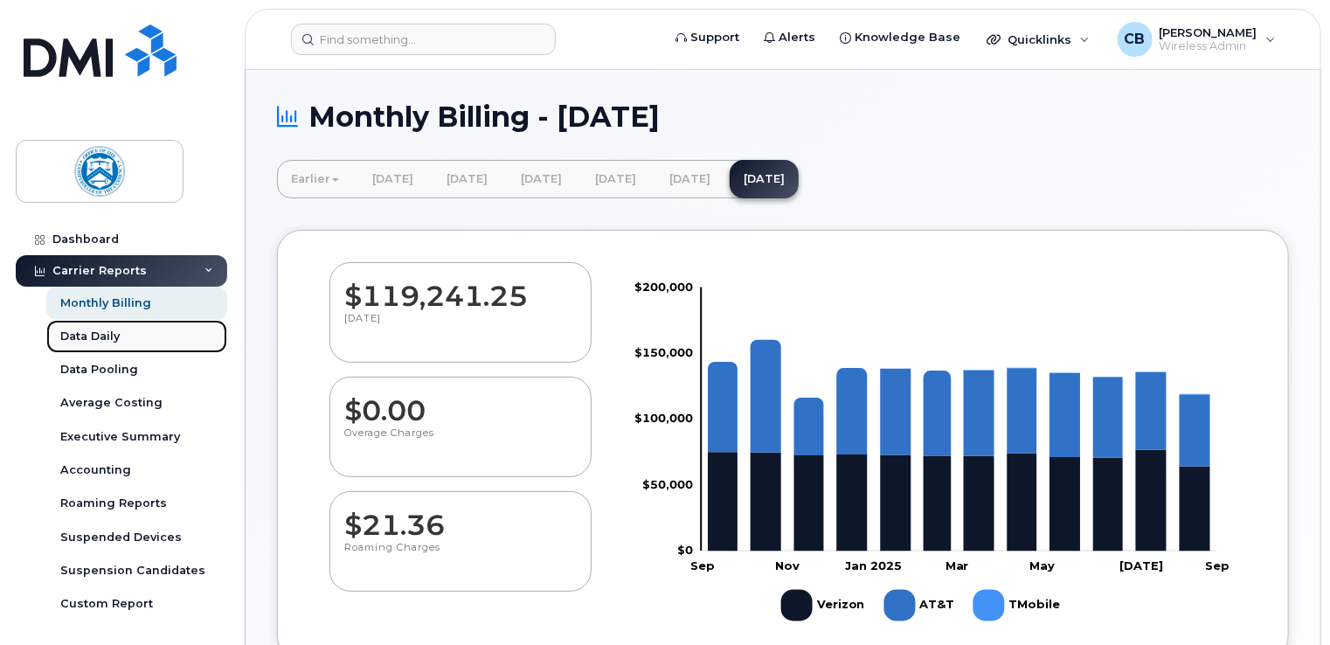
click at [94, 337] on div "Data Daily" at bounding box center [89, 337] width 59 height 16
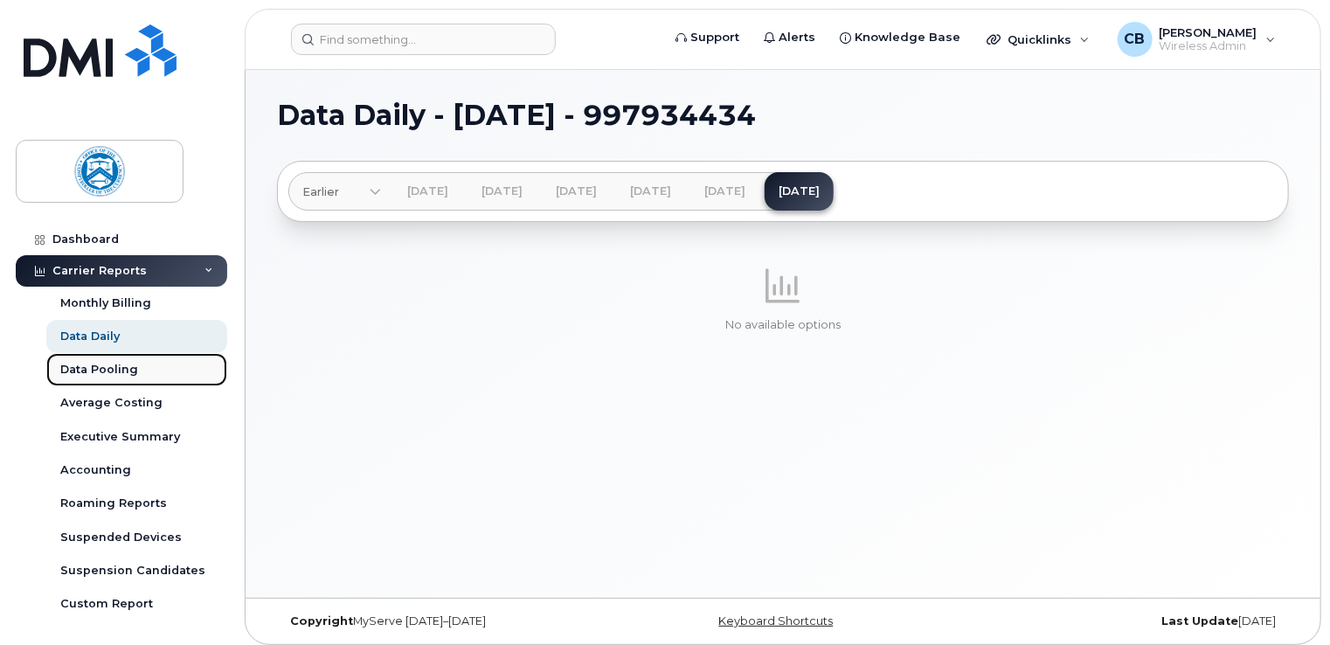
click at [105, 368] on div "Data Pooling" at bounding box center [99, 370] width 78 height 16
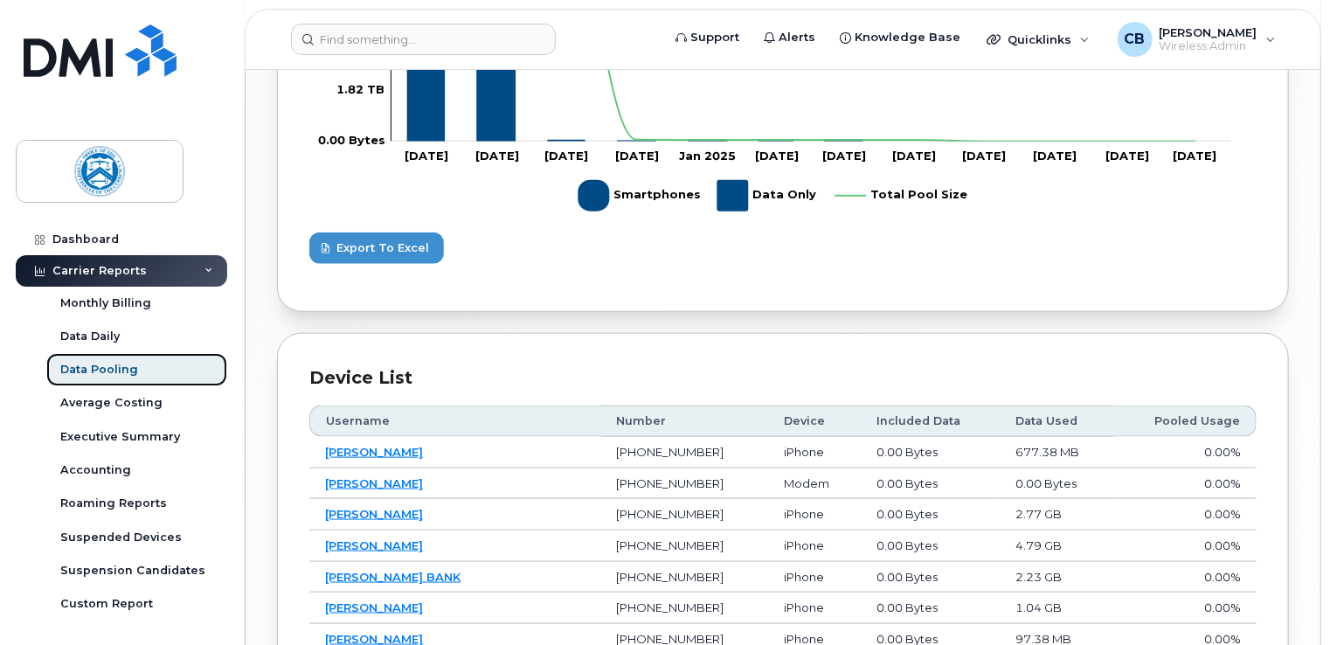
scroll to position [961, 0]
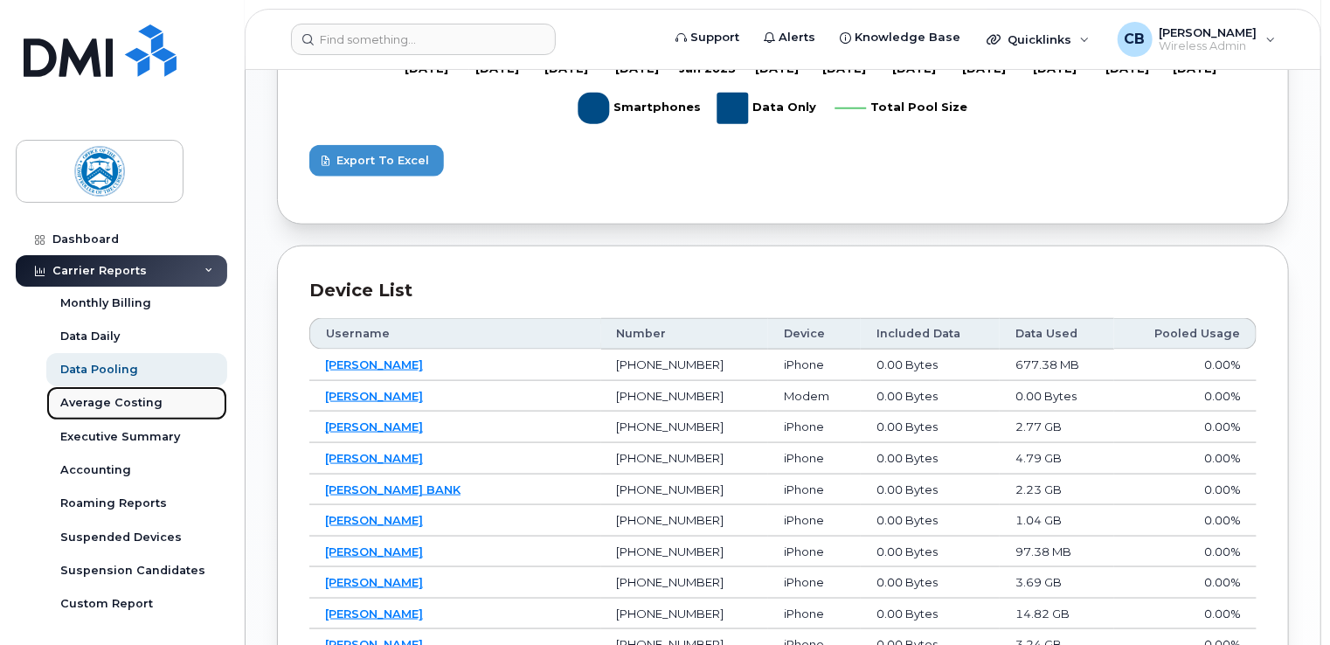
click at [133, 406] on div "Average Costing" at bounding box center [111, 403] width 102 height 16
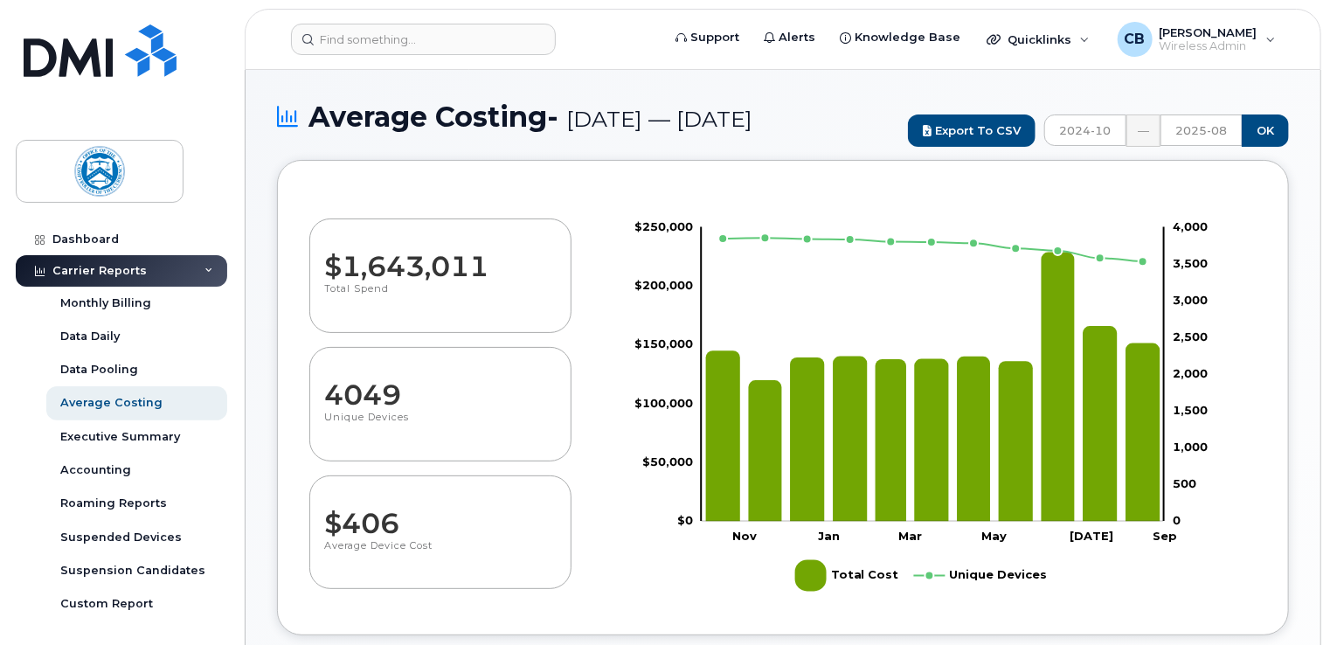
select select "100"
click at [107, 502] on div "Roaming Reports" at bounding box center [113, 504] width 107 height 16
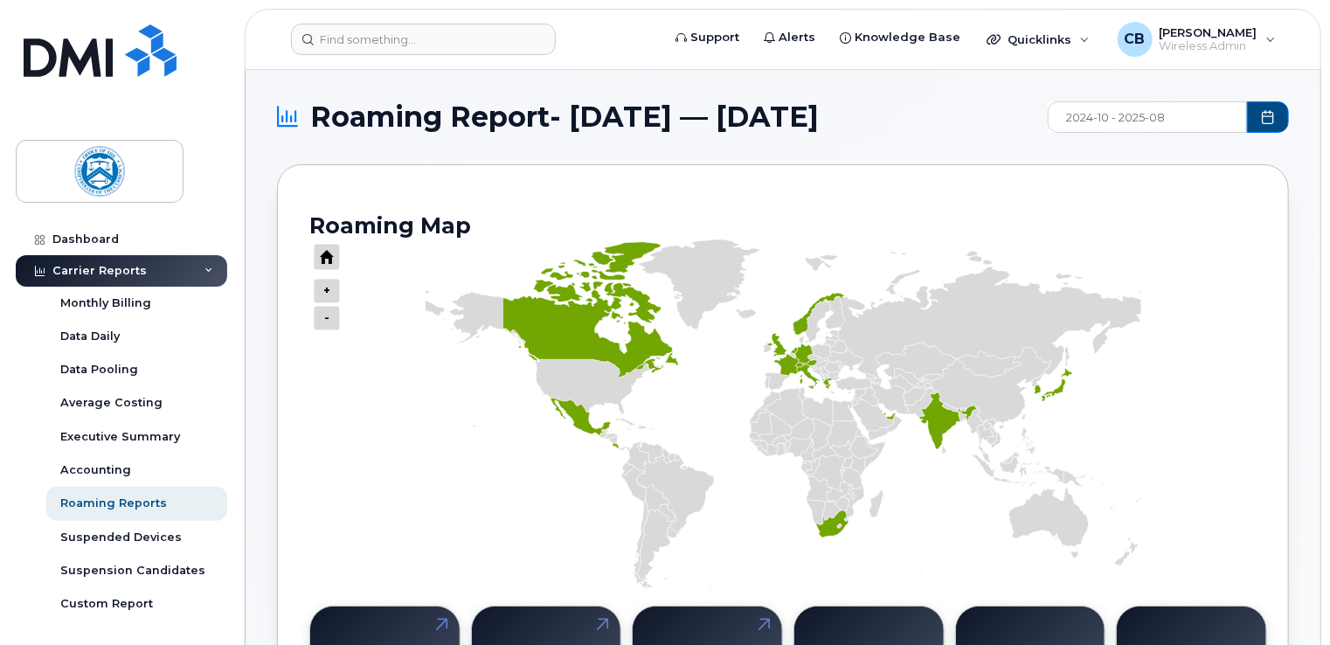
click at [1135, 117] on input "2024-10 - 2025-08" at bounding box center [1147, 116] width 199 height 31
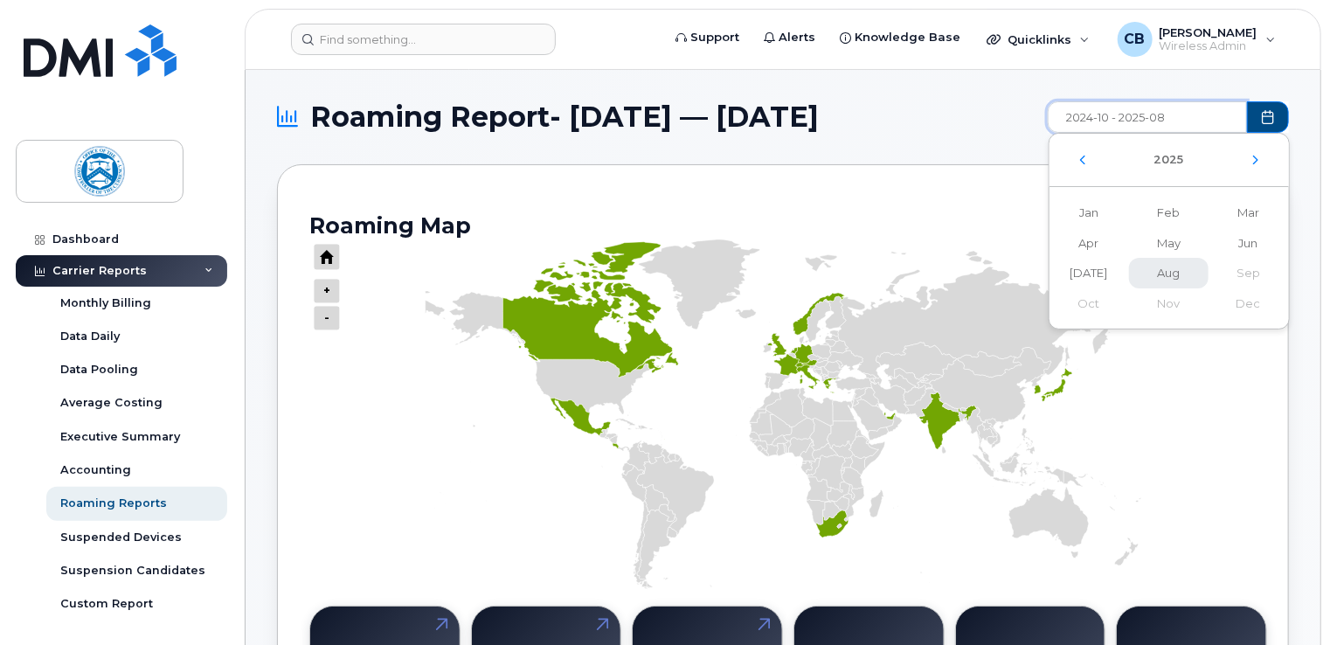
click at [1164, 268] on span "Aug" at bounding box center [1169, 273] width 80 height 31
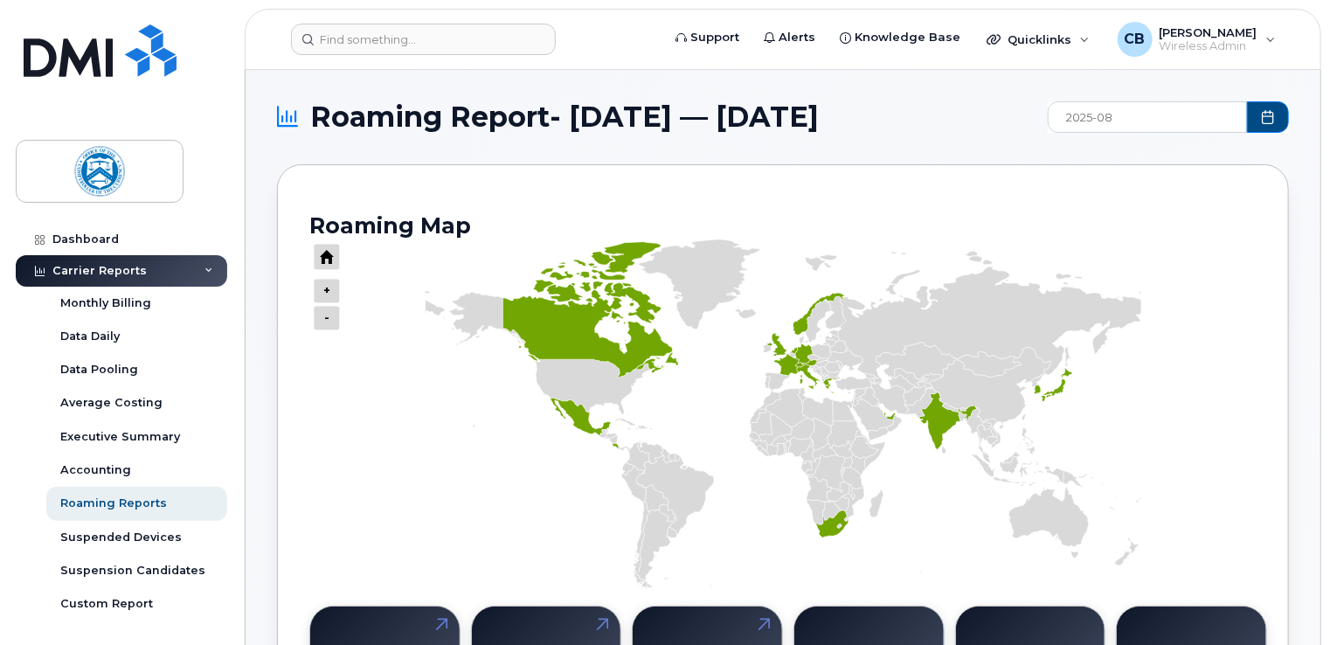
click at [1273, 119] on icon "Choose Date" at bounding box center [1268, 117] width 14 height 14
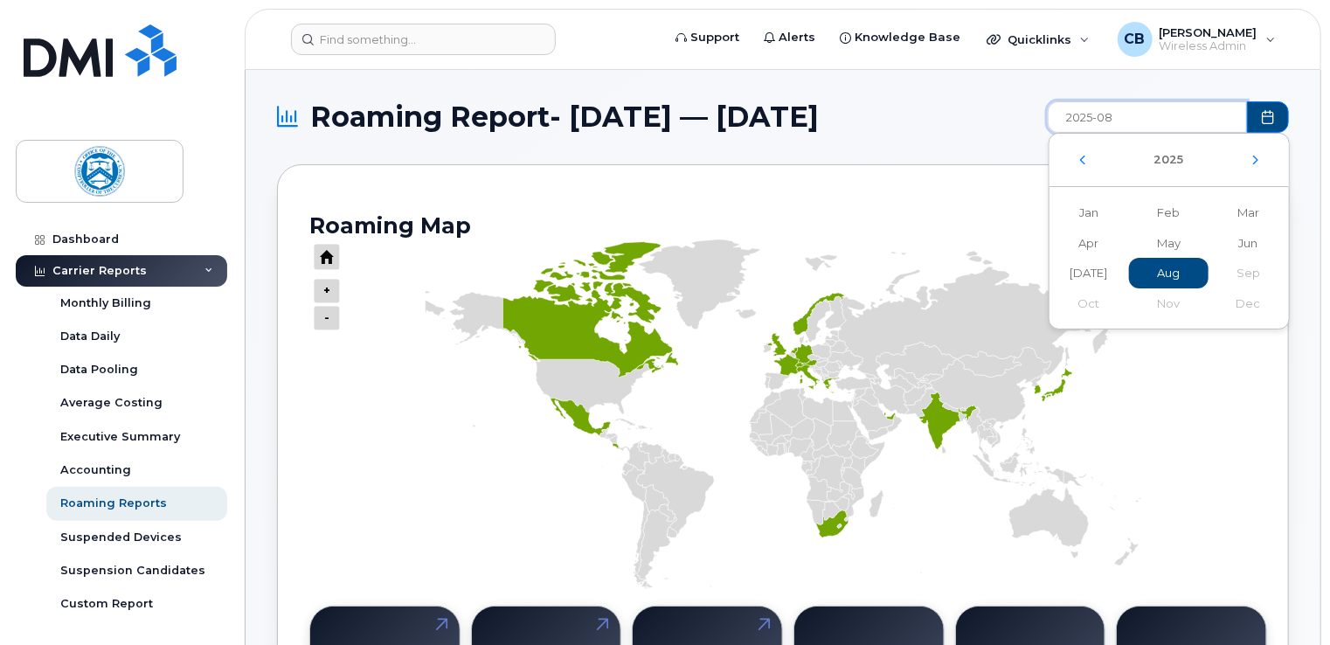
click at [1169, 277] on span "Aug Aug" at bounding box center [1169, 273] width 80 height 31
type input "2025-08 - 2025-08"
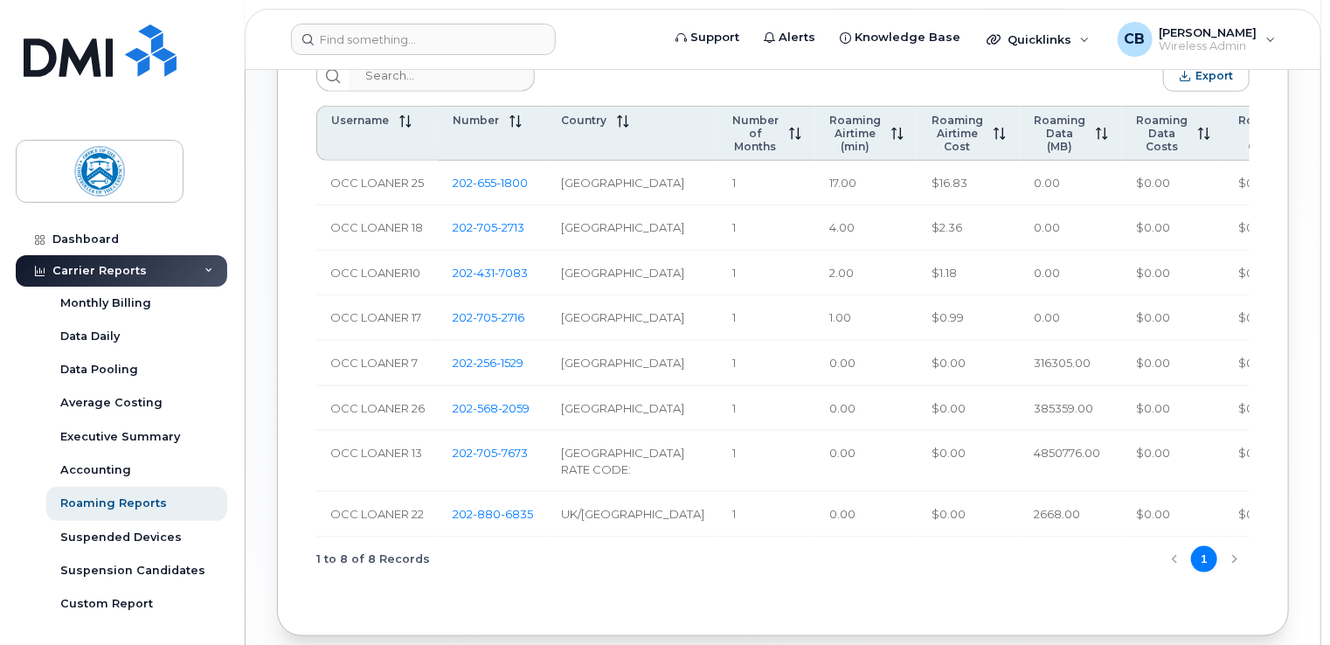
scroll to position [829, 0]
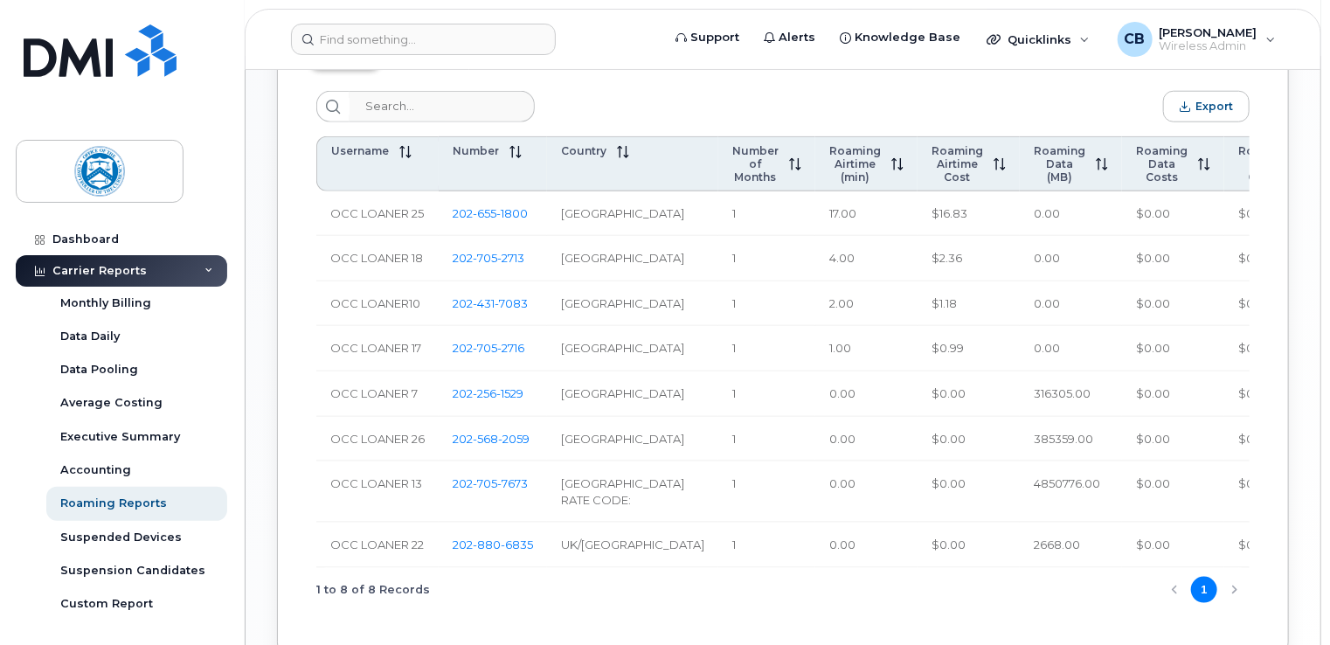
drag, startPoint x: 1068, startPoint y: 634, endPoint x: 1143, endPoint y: 643, distance: 75.8
click at [1143, 613] on div "1 to 8 of 8 Records 1" at bounding box center [782, 590] width 933 height 45
drag, startPoint x: 1146, startPoint y: 634, endPoint x: 1185, endPoint y: 621, distance: 41.2
click at [1211, 613] on div "1 to 8 of 8 Records 1" at bounding box center [782, 590] width 933 height 45
click at [163, 537] on div "Suspended Devices" at bounding box center [120, 538] width 121 height 16
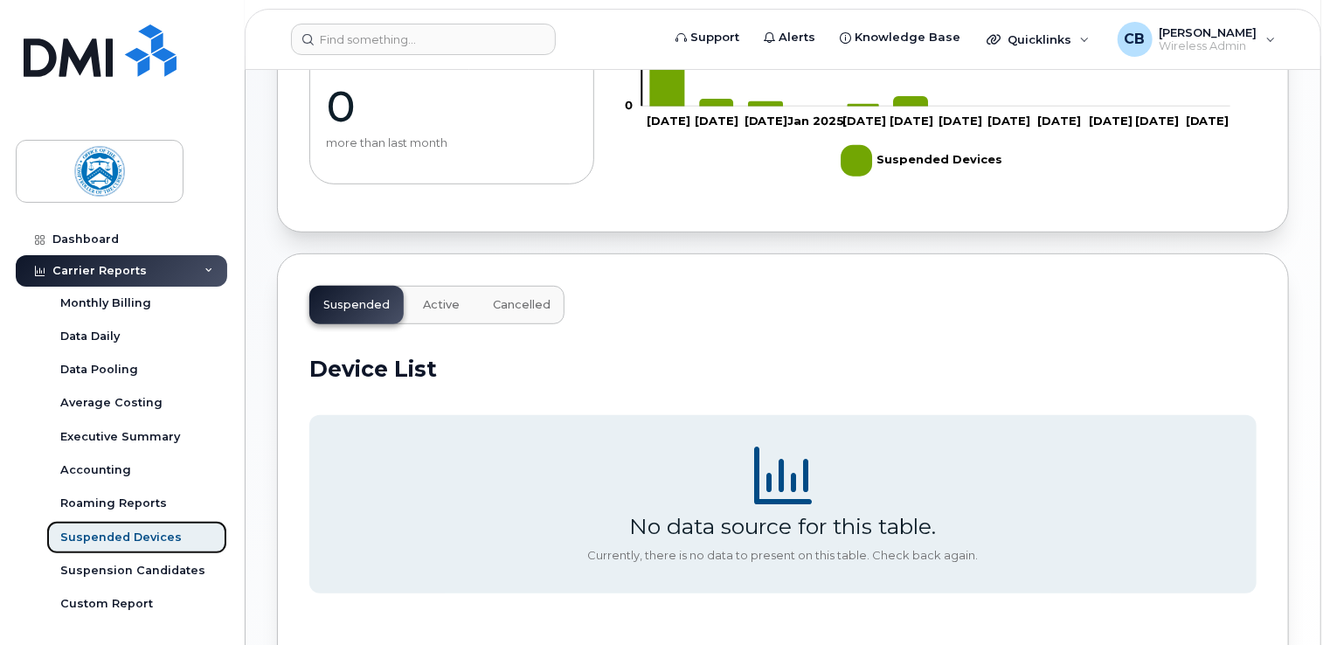
scroll to position [437, 0]
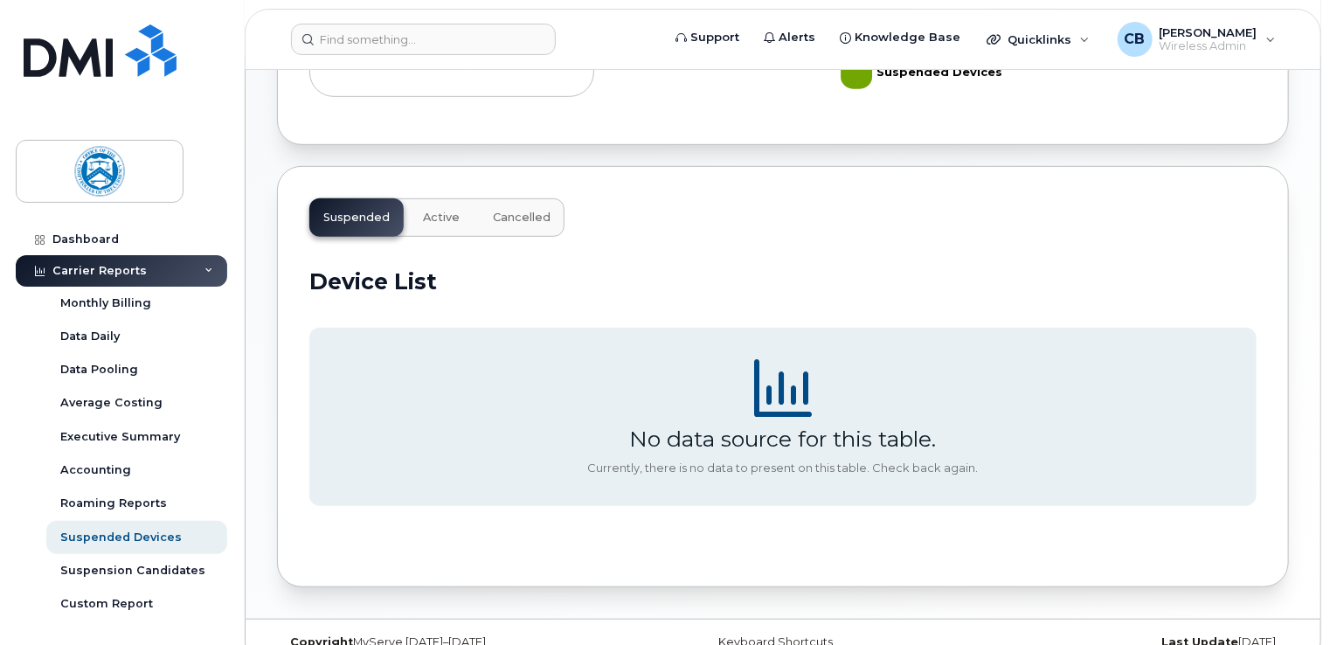
click at [437, 213] on span "Active" at bounding box center [441, 218] width 37 height 14
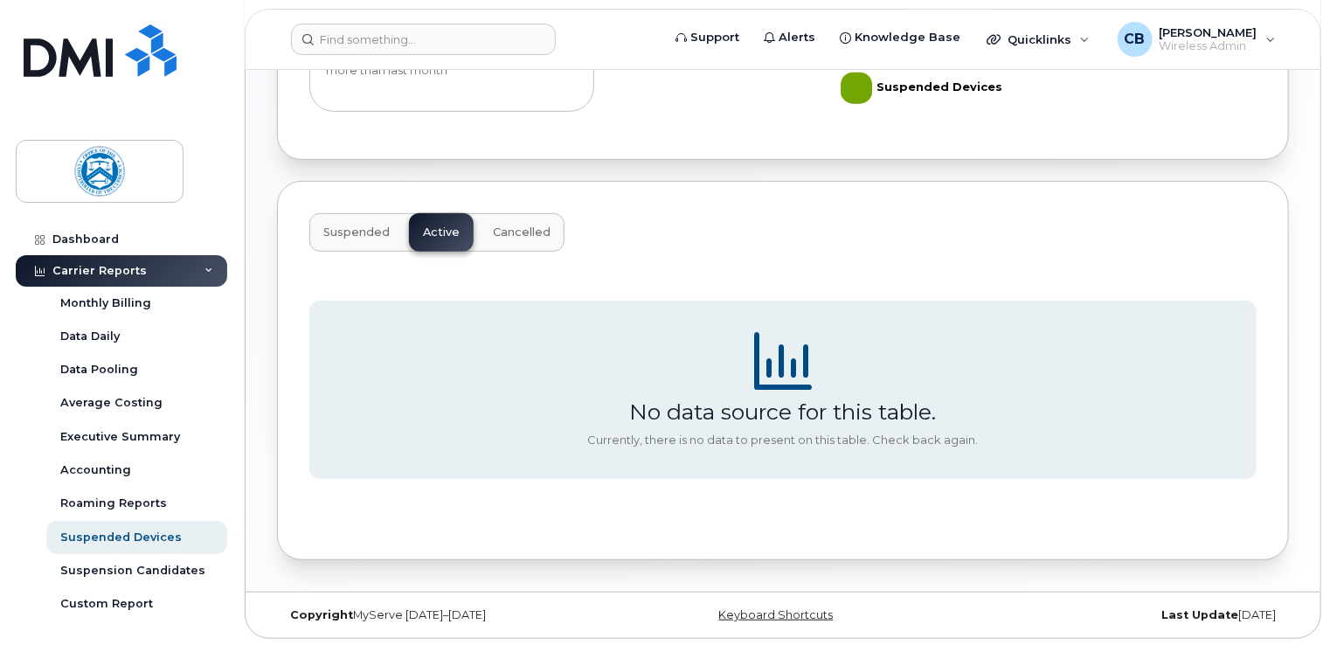
click at [521, 230] on span "Cancelled" at bounding box center [522, 233] width 58 height 14
click at [346, 229] on span "Suspended" at bounding box center [356, 233] width 66 height 14
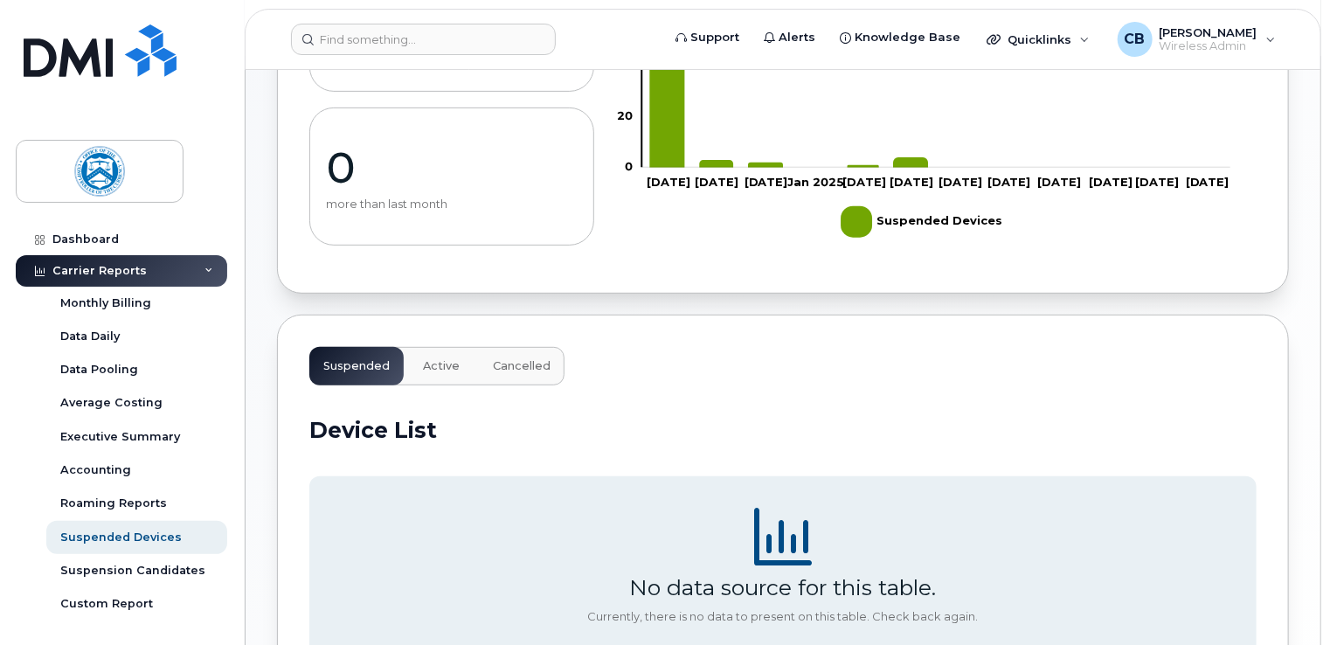
scroll to position [350, 0]
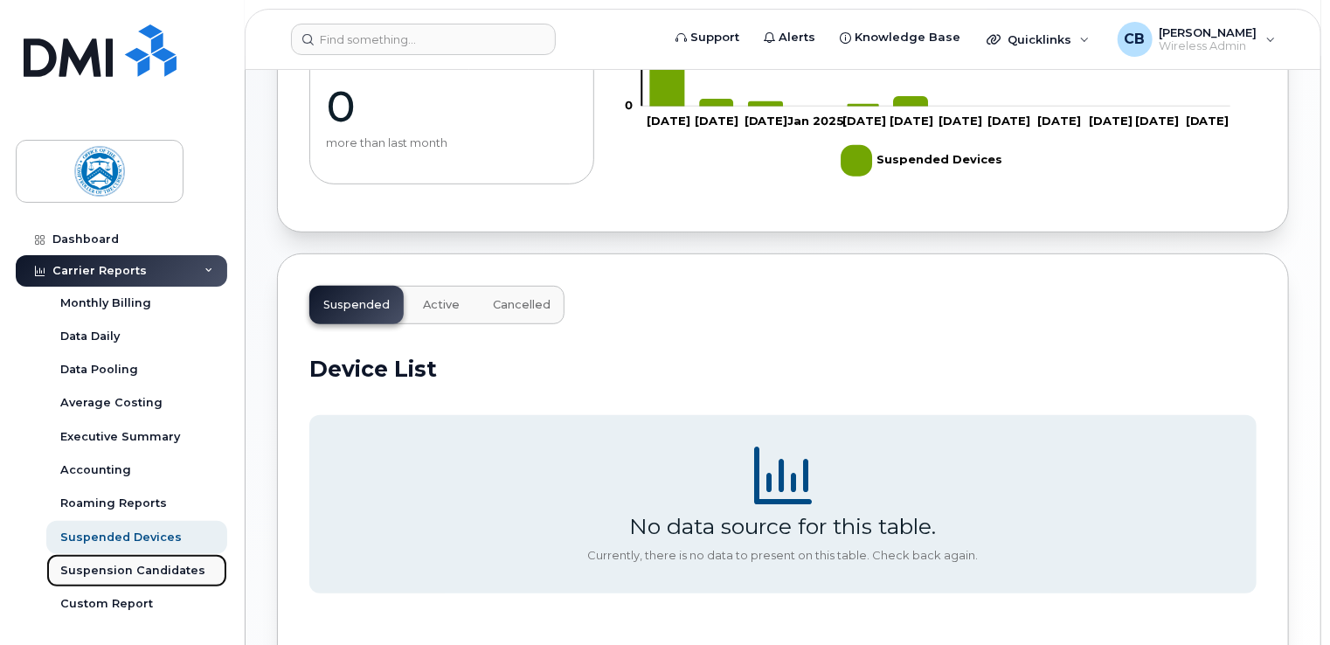
click at [163, 572] on div "Suspension Candidates" at bounding box center [132, 571] width 145 height 16
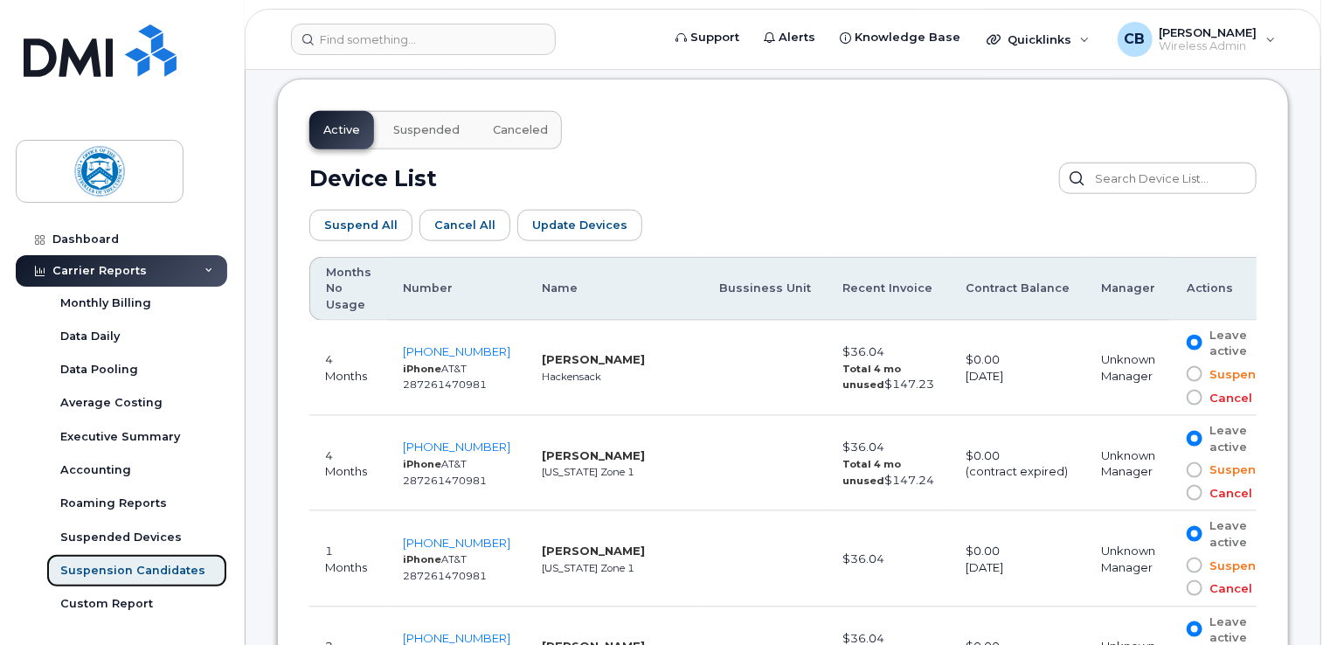
scroll to position [874, 0]
